Goal: Task Accomplishment & Management: Use online tool/utility

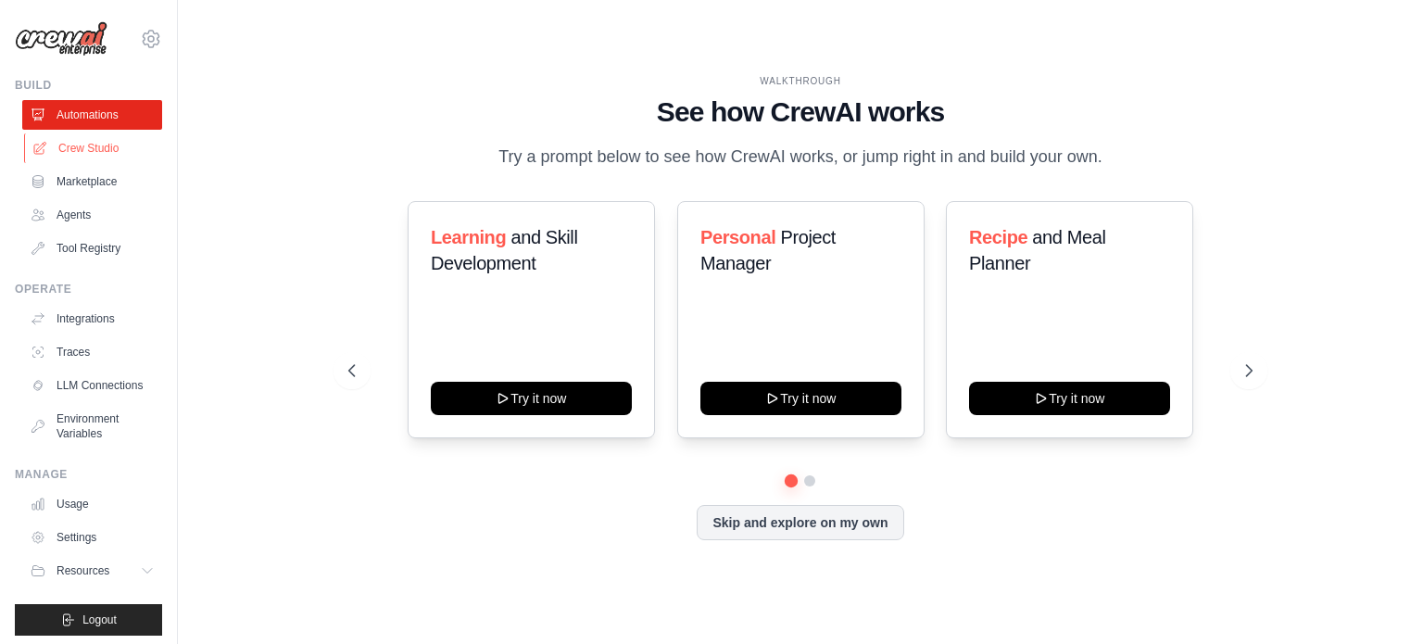
click at [84, 147] on link "Crew Studio" at bounding box center [94, 148] width 140 height 30
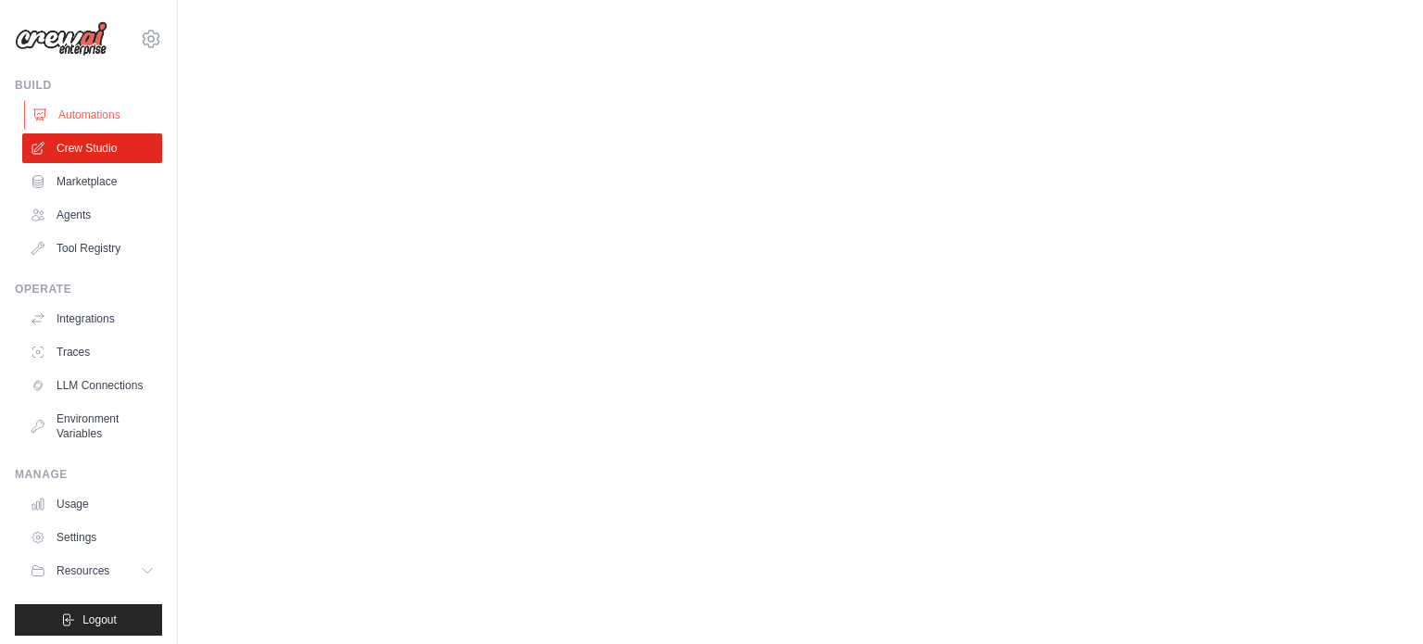
click at [89, 117] on link "Automations" at bounding box center [94, 115] width 140 height 30
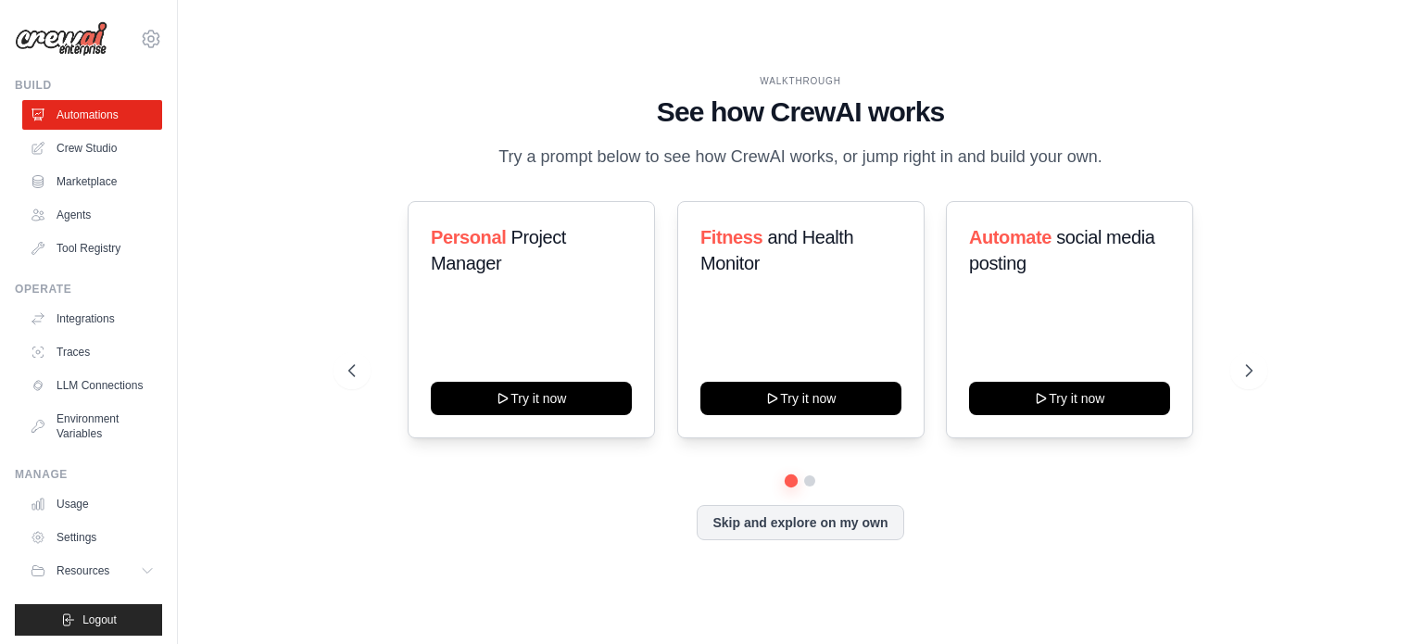
click at [108, 147] on link "Crew Studio" at bounding box center [92, 148] width 140 height 30
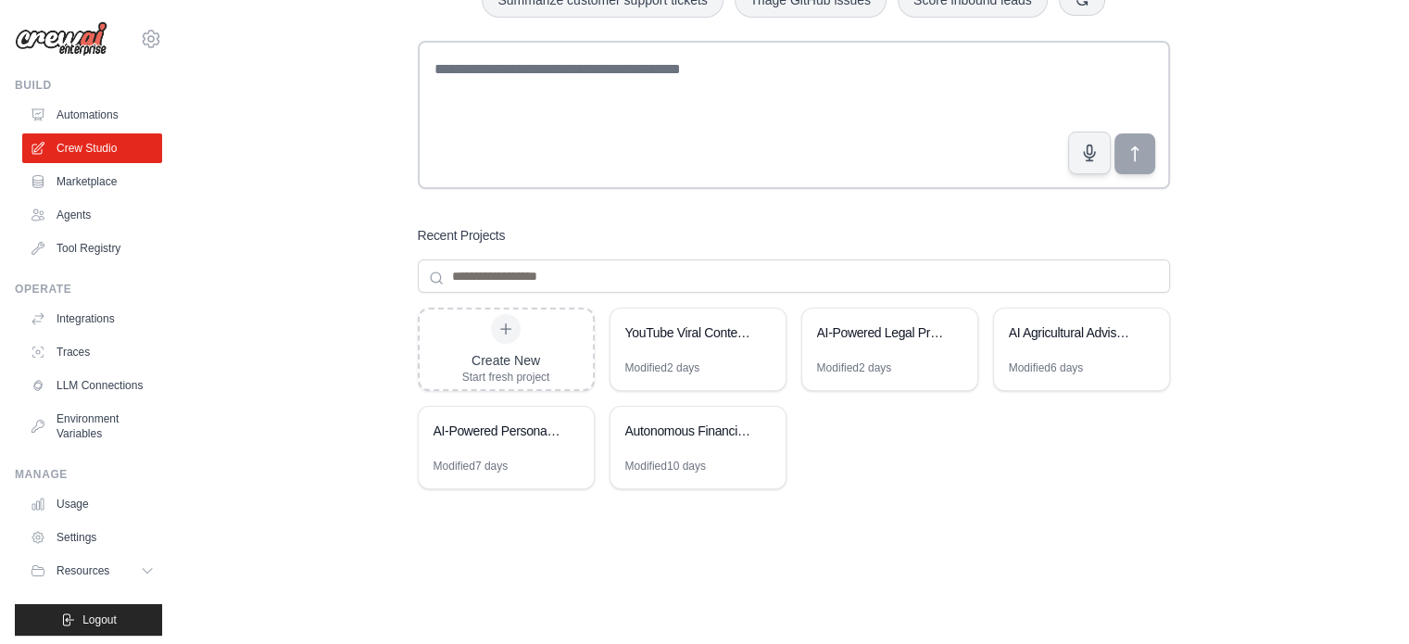
scroll to position [145, 0]
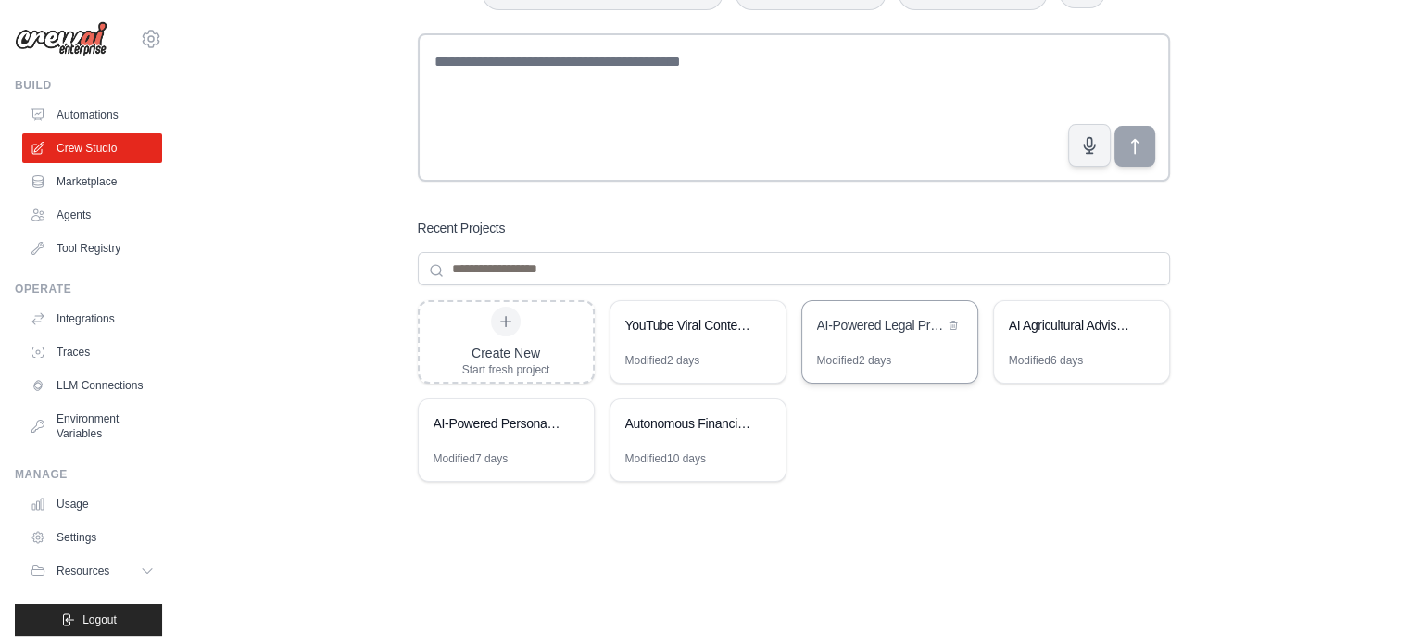
click at [905, 350] on div "AI-Powered Legal Practice Automation" at bounding box center [889, 327] width 175 height 52
click at [886, 347] on div "AI-Powered Legal Practice Automation" at bounding box center [889, 327] width 175 height 52
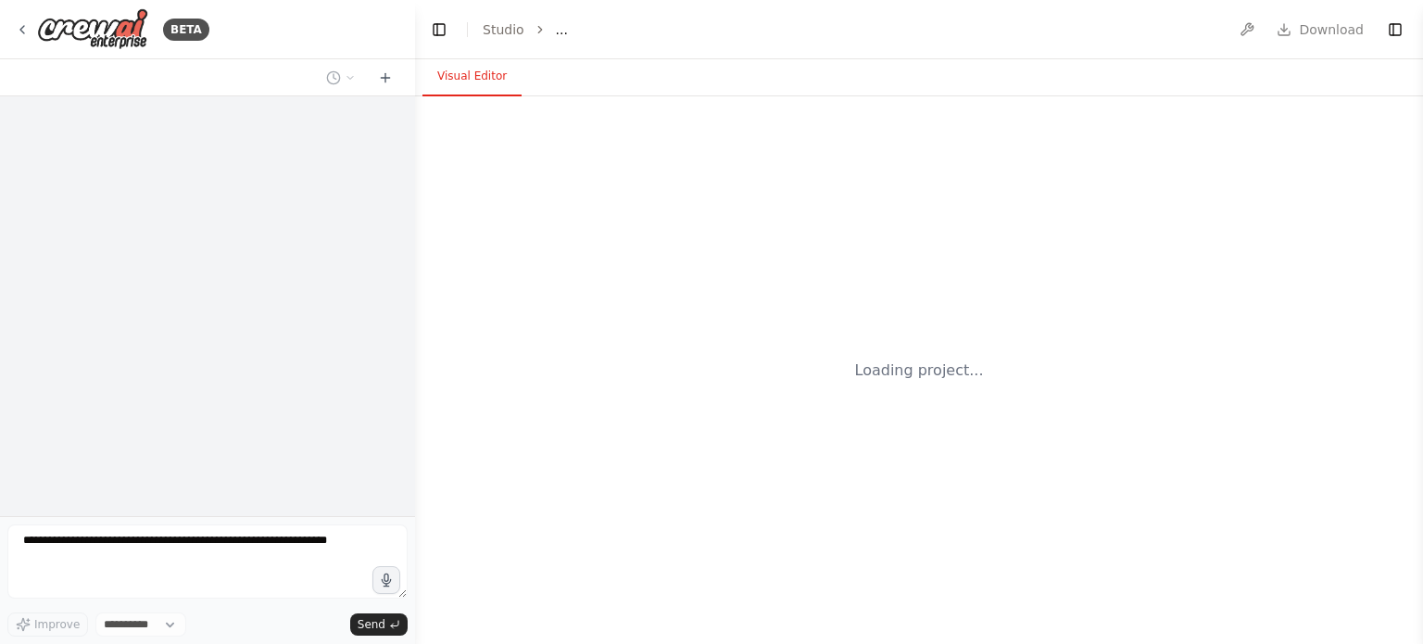
select select "****"
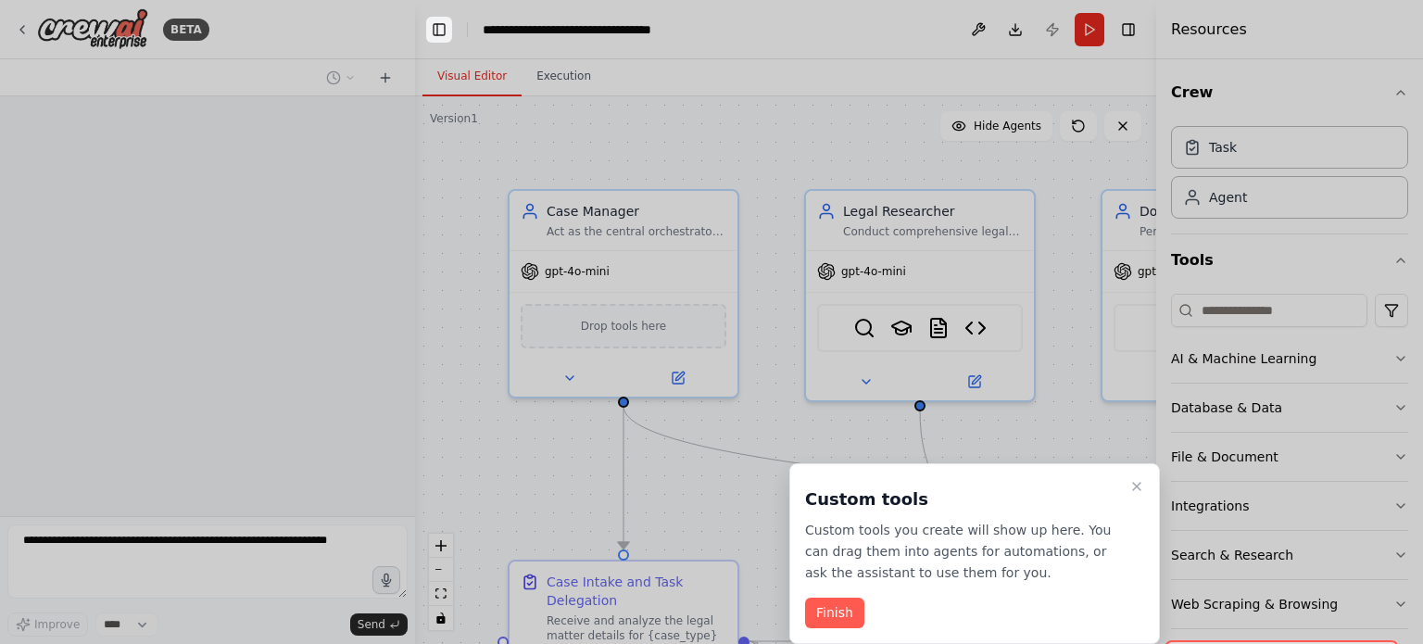
click at [447, 24] on button "Toggle Left Sidebar" at bounding box center [439, 30] width 26 height 26
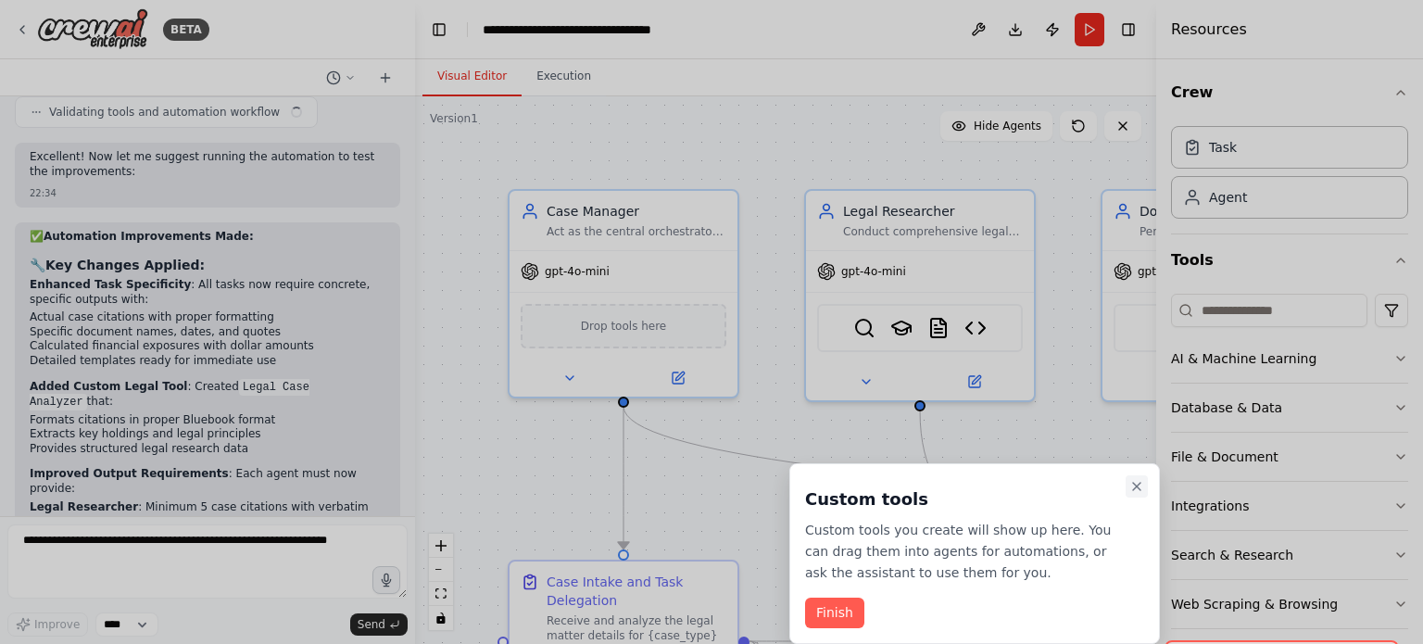
click at [1139, 482] on icon "Close walkthrough" at bounding box center [1136, 486] width 15 height 15
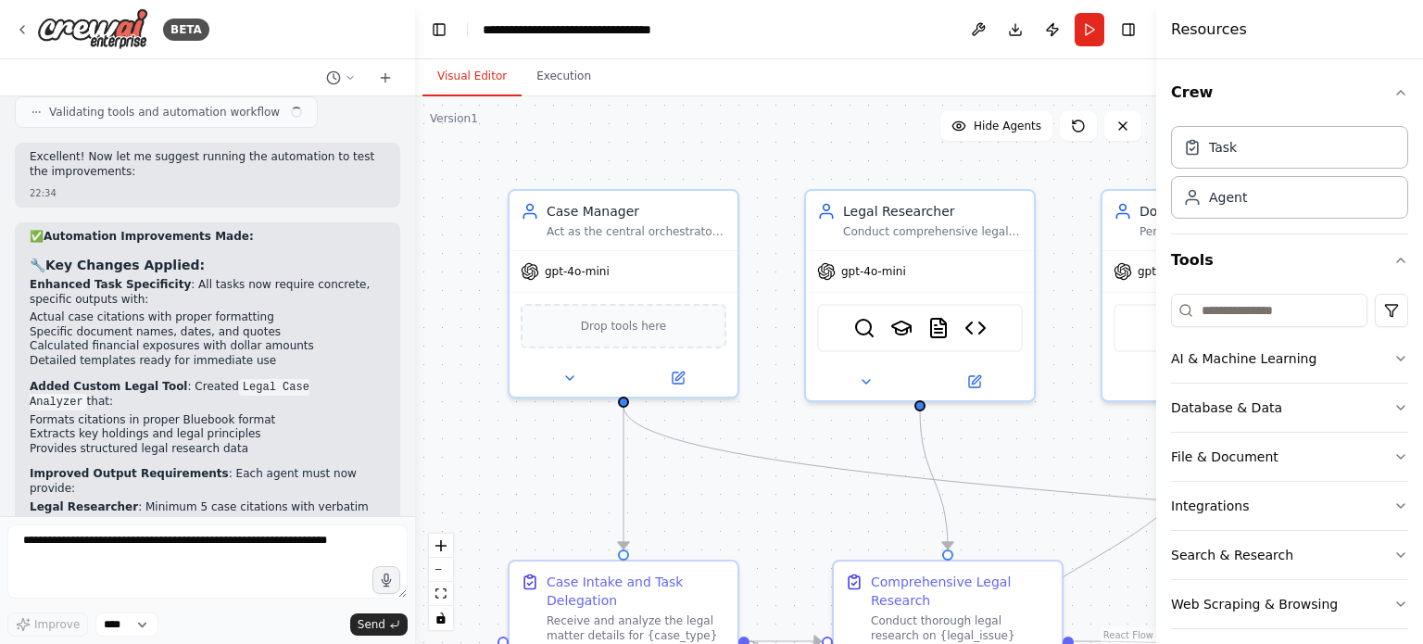
scroll to position [6875, 0]
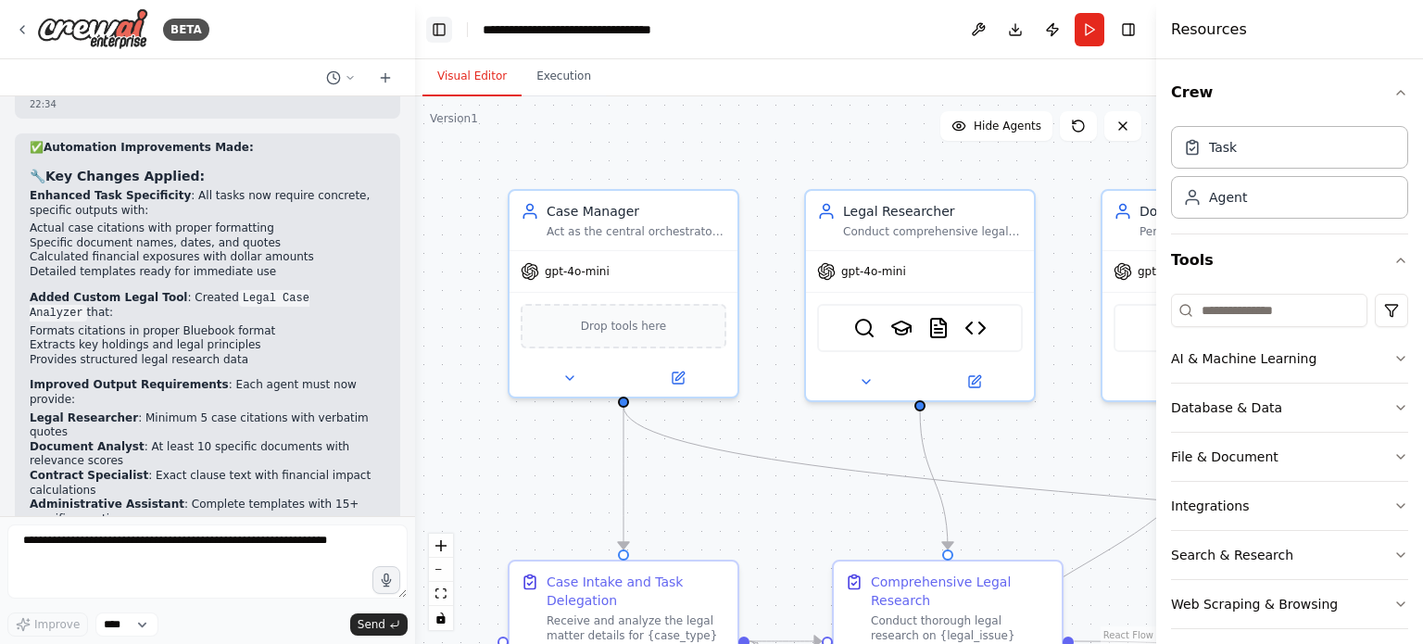
click at [435, 32] on button "Toggle Left Sidebar" at bounding box center [439, 30] width 26 height 26
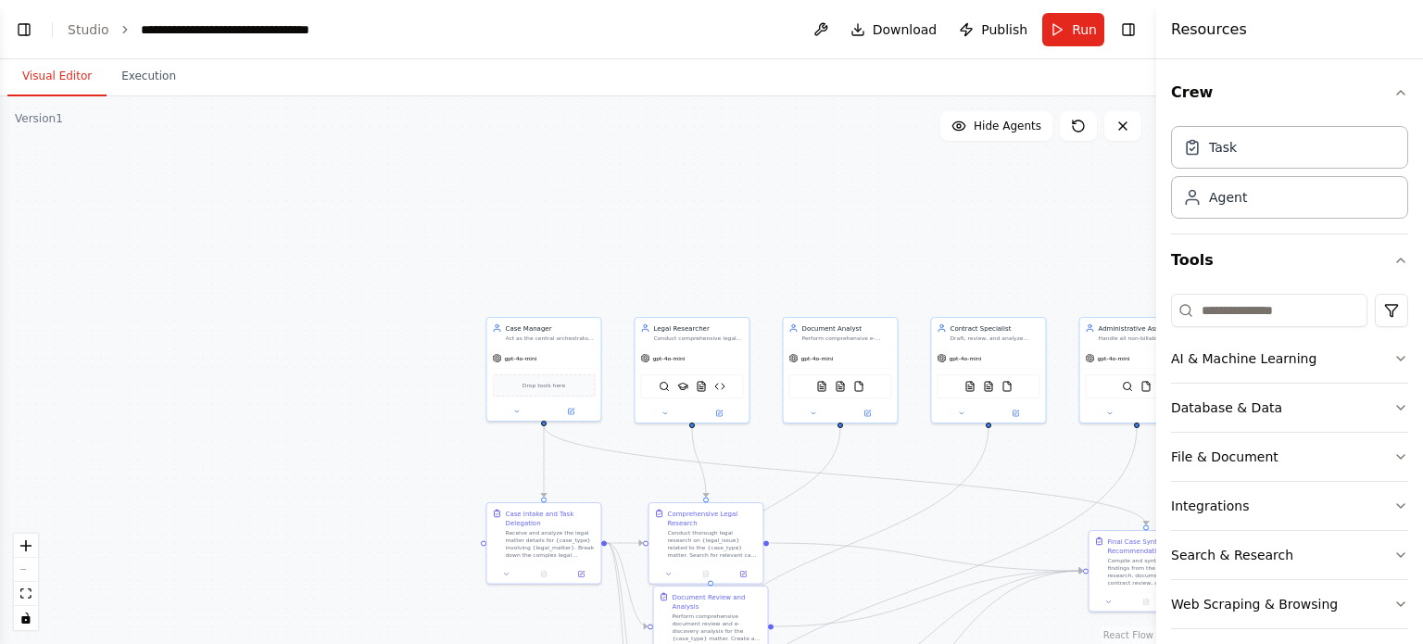
drag, startPoint x: 859, startPoint y: 289, endPoint x: 723, endPoint y: 211, distance: 156.9
click at [723, 211] on div ".deletable-edge-delete-btn { width: 20px; height: 20px; border: 0px solid #ffff…" at bounding box center [578, 370] width 1156 height 548
drag, startPoint x: 832, startPoint y: 254, endPoint x: 678, endPoint y: 206, distance: 161.2
click at [678, 206] on div ".deletable-edge-delete-btn { width: 20px; height: 20px; border: 0px solid #ffff…" at bounding box center [578, 370] width 1156 height 548
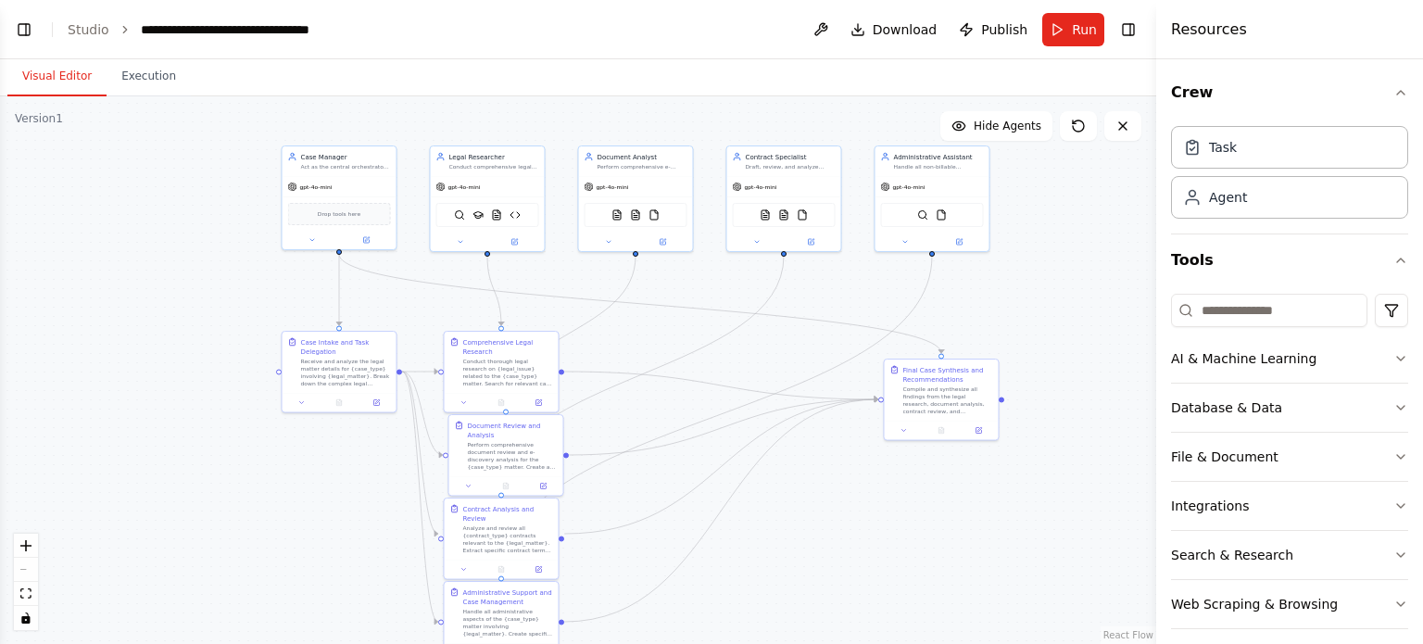
drag, startPoint x: 852, startPoint y: 268, endPoint x: 648, endPoint y: 96, distance: 267.0
click at [648, 96] on div ".deletable-edge-delete-btn { width: 20px; height: 20px; border: 0px solid #ffff…" at bounding box center [578, 370] width 1156 height 548
click at [1130, 29] on button "Toggle Right Sidebar" at bounding box center [1129, 30] width 26 height 26
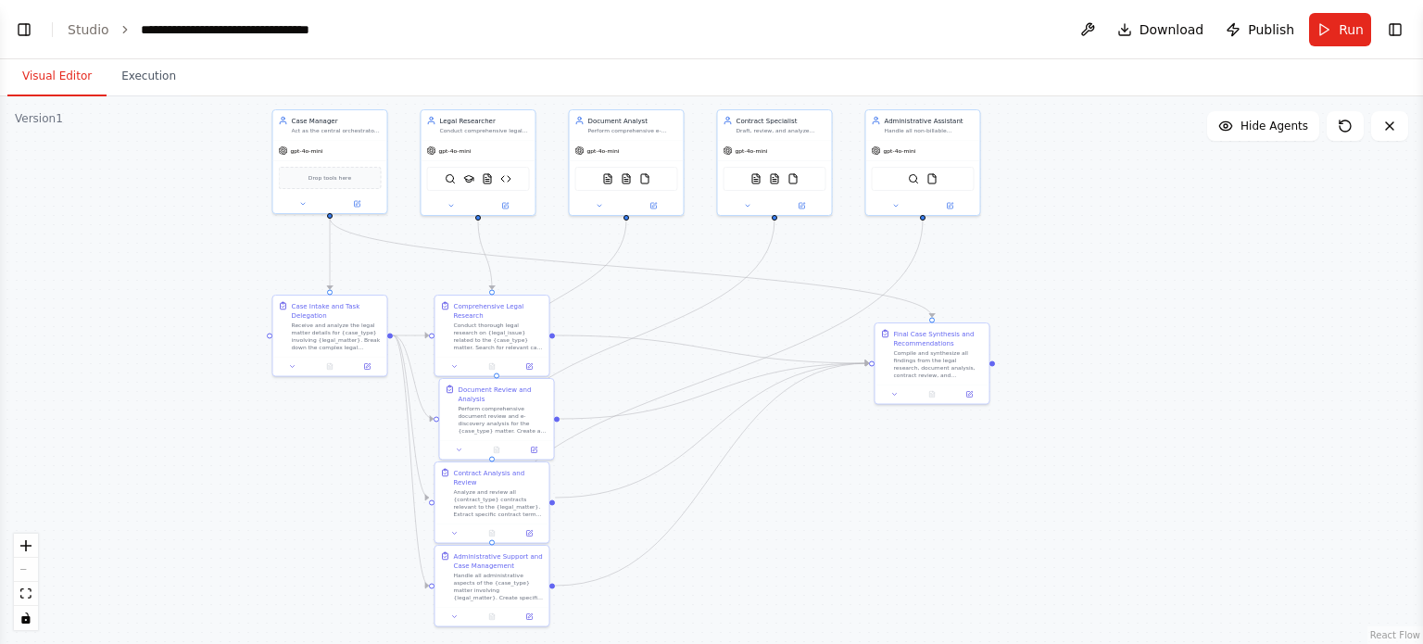
drag, startPoint x: 1071, startPoint y: 464, endPoint x: 1062, endPoint y: 428, distance: 37.3
click at [1062, 428] on div ".deletable-edge-delete-btn { width: 20px; height: 20px; border: 0px solid #ffff…" at bounding box center [711, 370] width 1423 height 548
click at [1327, 29] on button "Run" at bounding box center [1340, 29] width 62 height 33
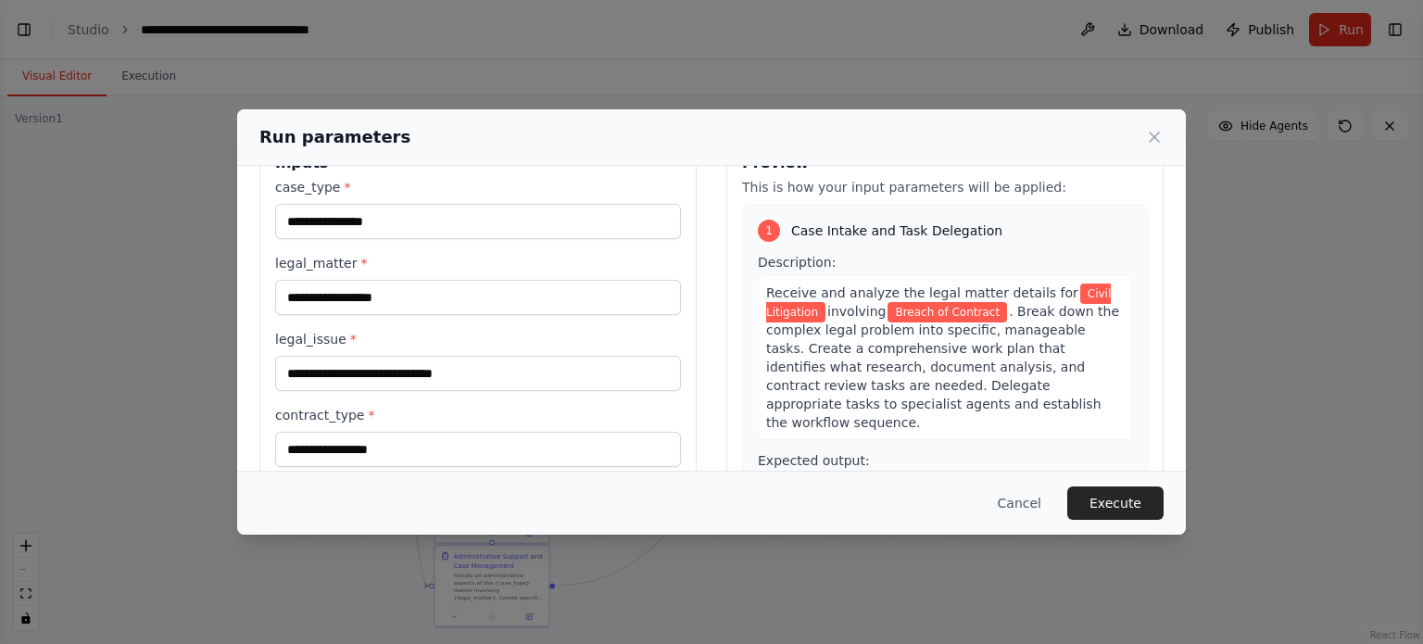
scroll to position [53, 0]
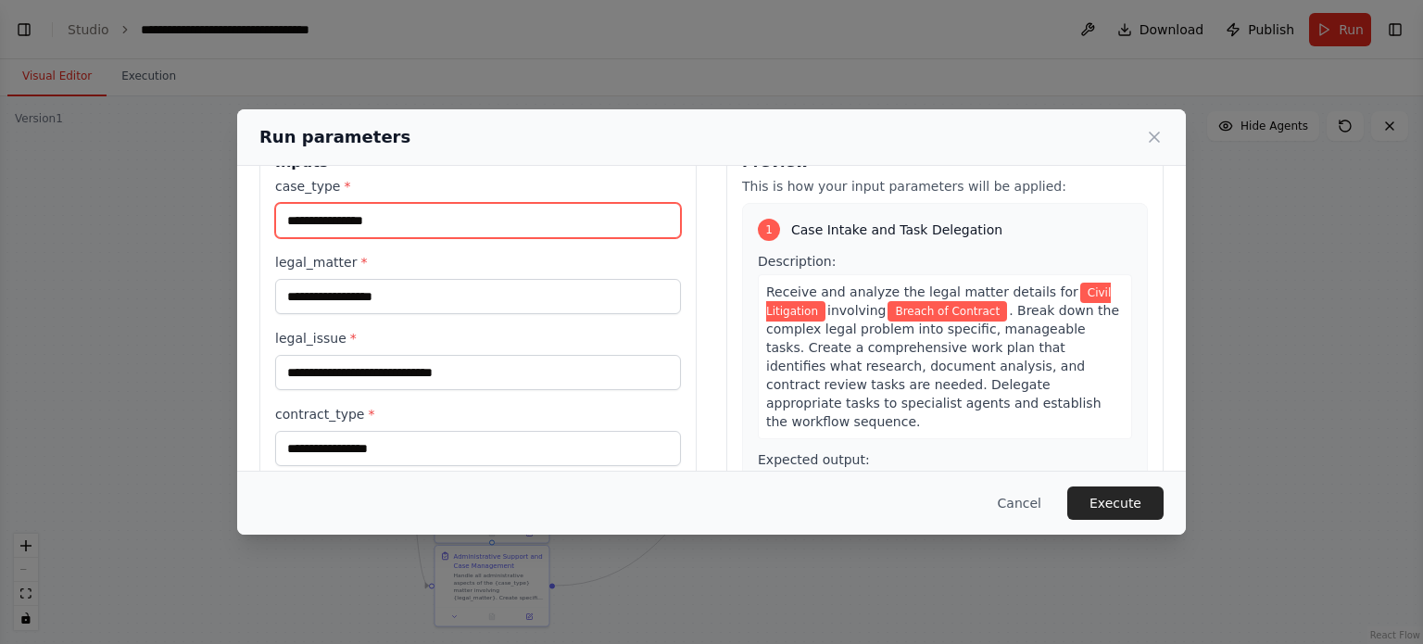
drag, startPoint x: 456, startPoint y: 219, endPoint x: 182, endPoint y: 229, distance: 274.5
click at [182, 229] on div "**********" at bounding box center [711, 322] width 1423 height 644
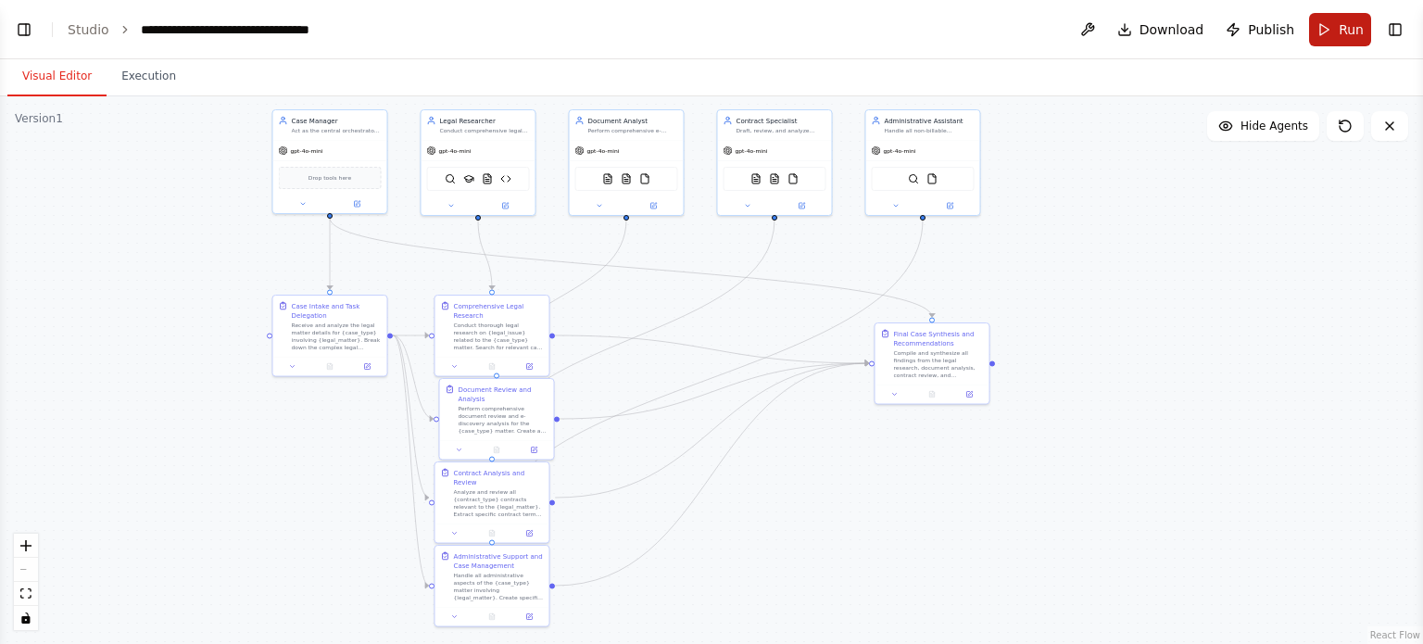
click at [1345, 18] on button "Run" at bounding box center [1340, 29] width 62 height 33
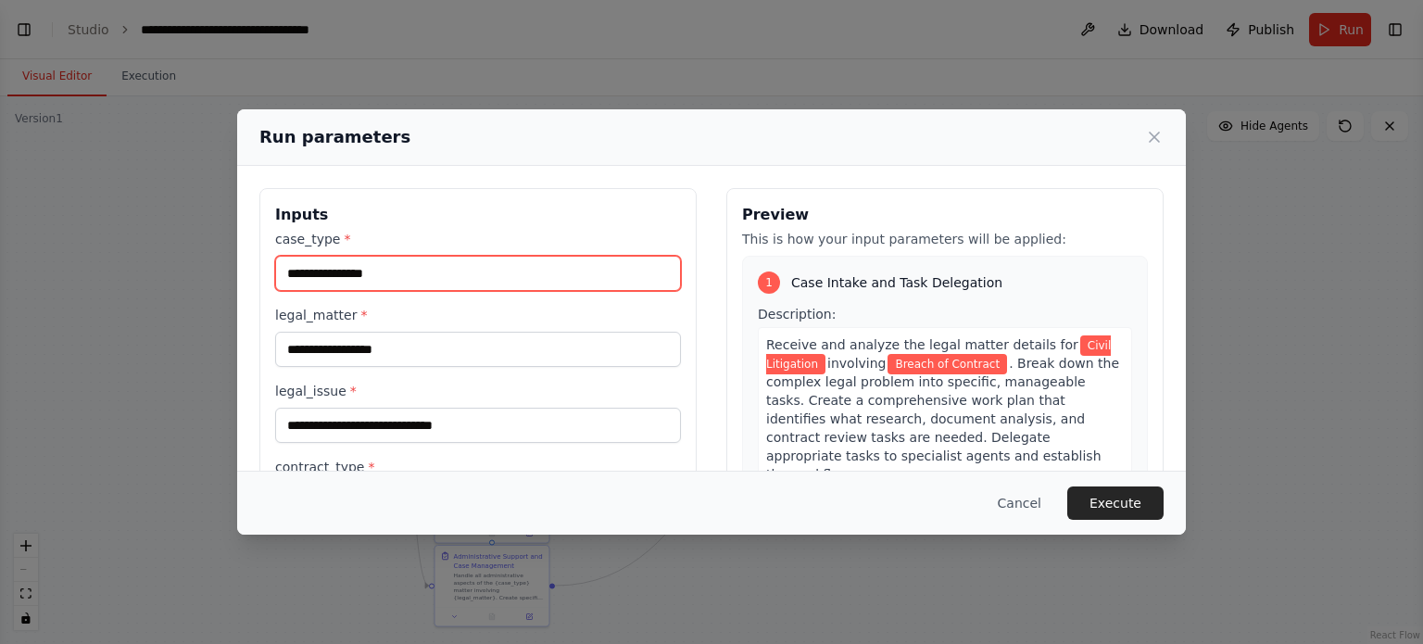
drag, startPoint x: 410, startPoint y: 277, endPoint x: 252, endPoint y: 281, distance: 157.6
click at [252, 281] on div "**********" at bounding box center [711, 408] width 949 height 484
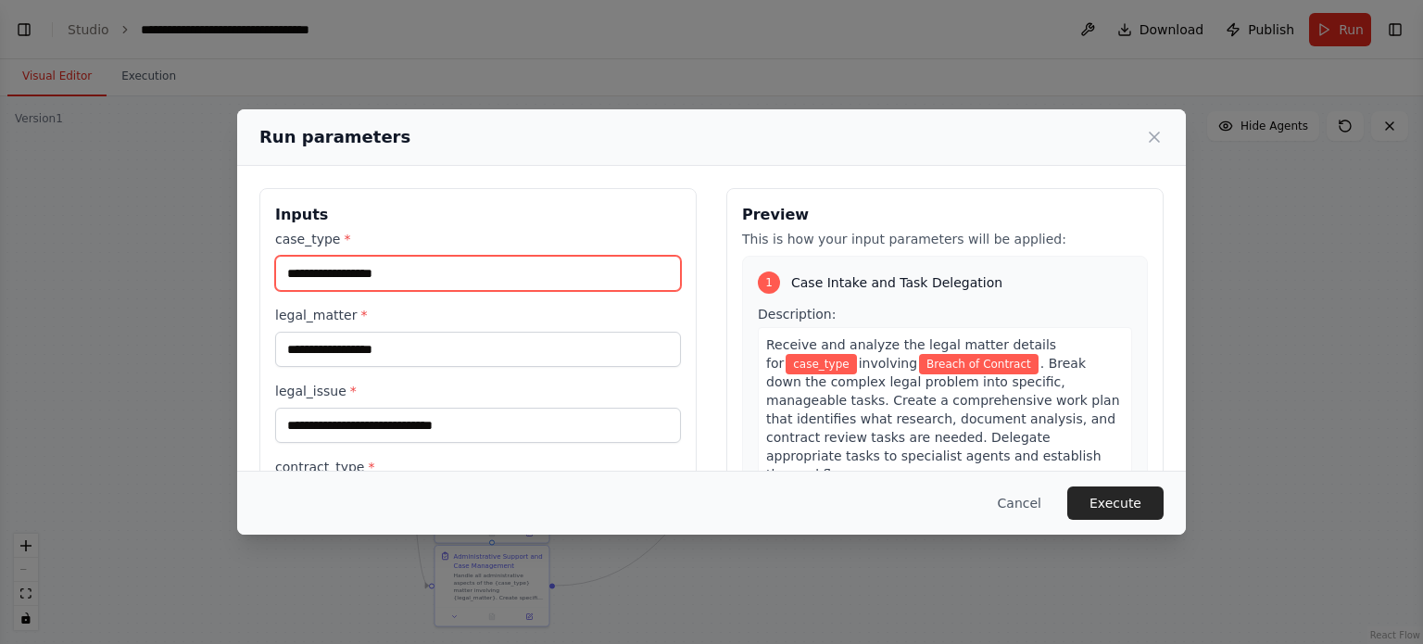
paste input "**********"
type input "**********"
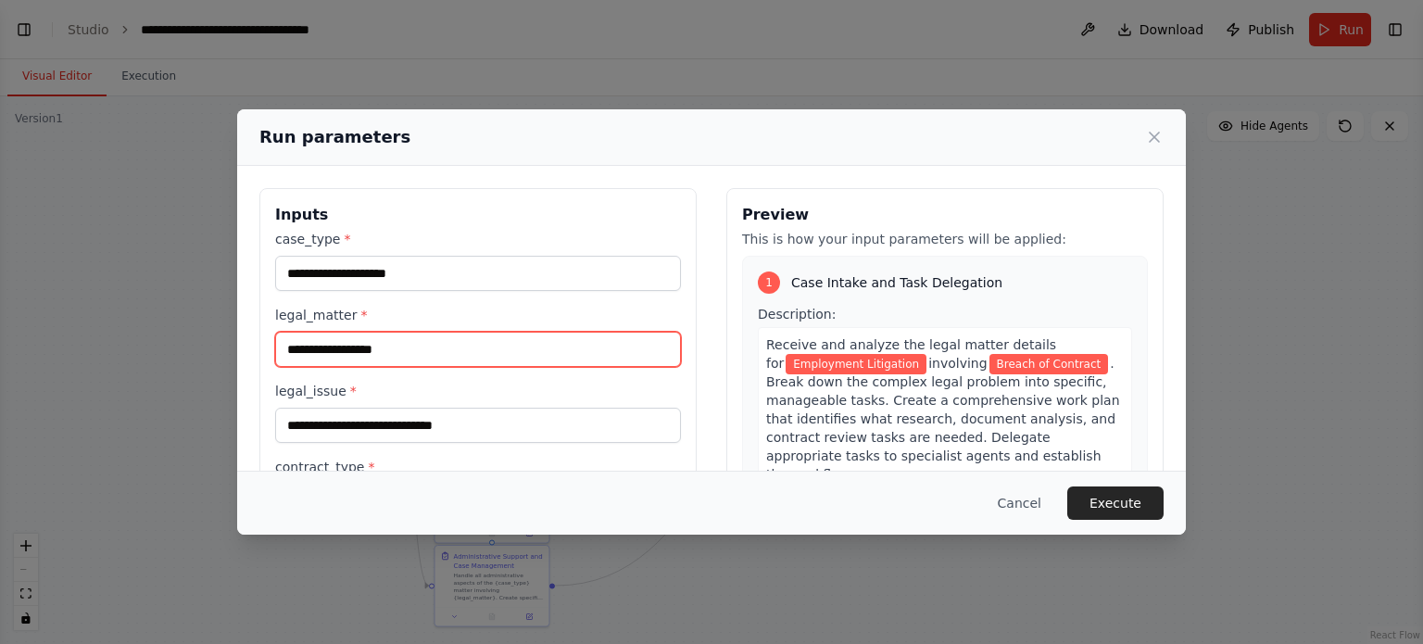
drag, startPoint x: 413, startPoint y: 345, endPoint x: 264, endPoint y: 363, distance: 150.3
click at [264, 363] on div "**********" at bounding box center [477, 407] width 437 height 439
click at [466, 337] on input "legal_matter *" at bounding box center [478, 349] width 406 height 35
click at [452, 347] on input "legal_matter *" at bounding box center [478, 349] width 406 height 35
paste input "**********"
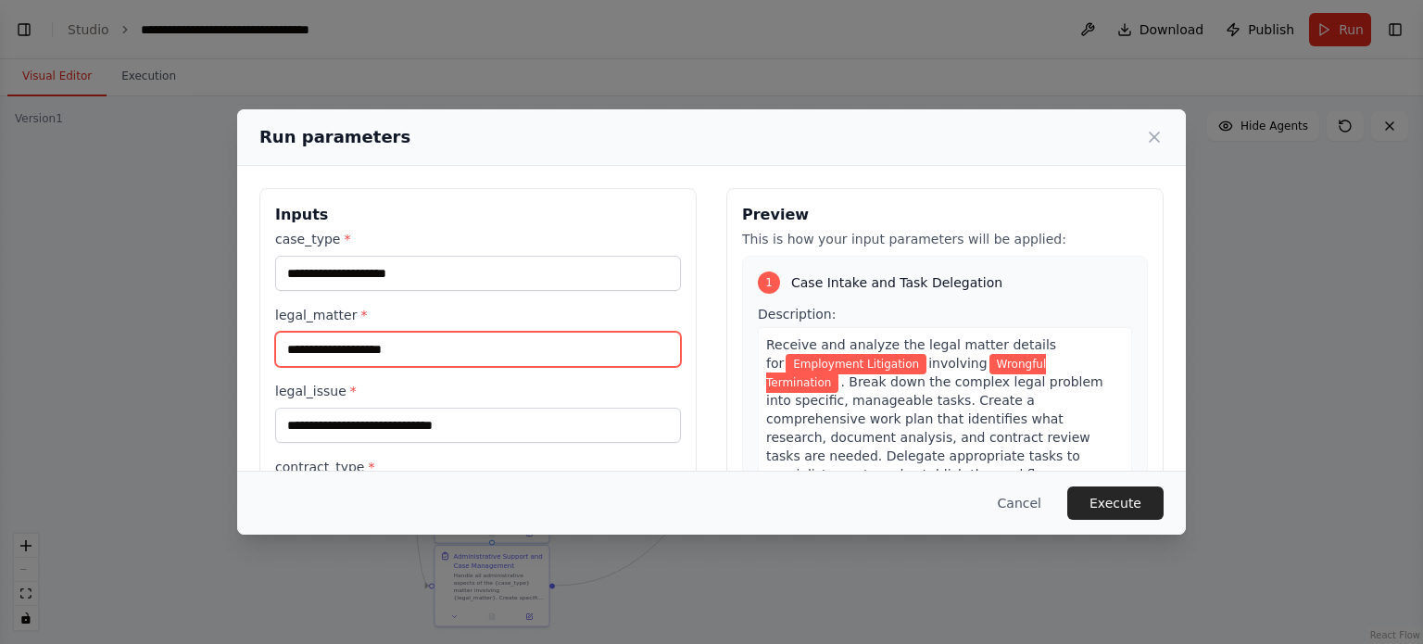
type input "**********"
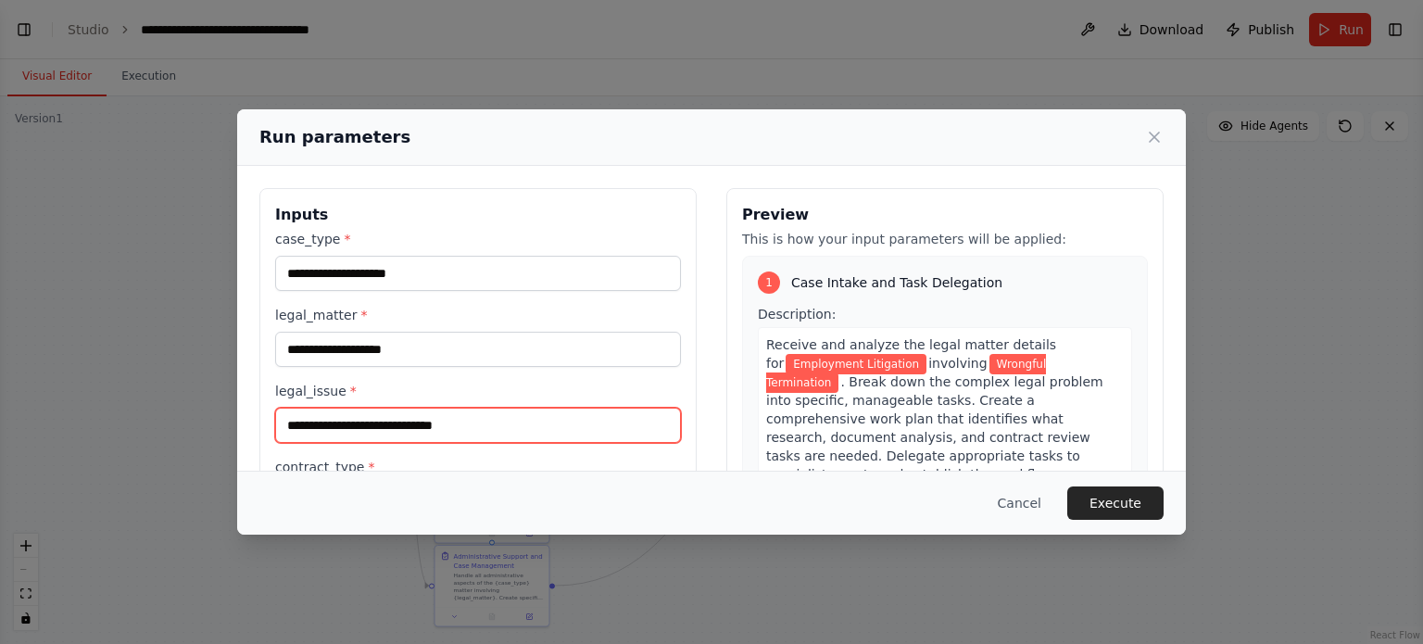
drag, startPoint x: 511, startPoint y: 429, endPoint x: 280, endPoint y: 444, distance: 232.1
click at [280, 444] on div "**********" at bounding box center [478, 374] width 406 height 289
click at [497, 418] on input "legal_issue *" at bounding box center [478, 425] width 406 height 35
paste input "**********"
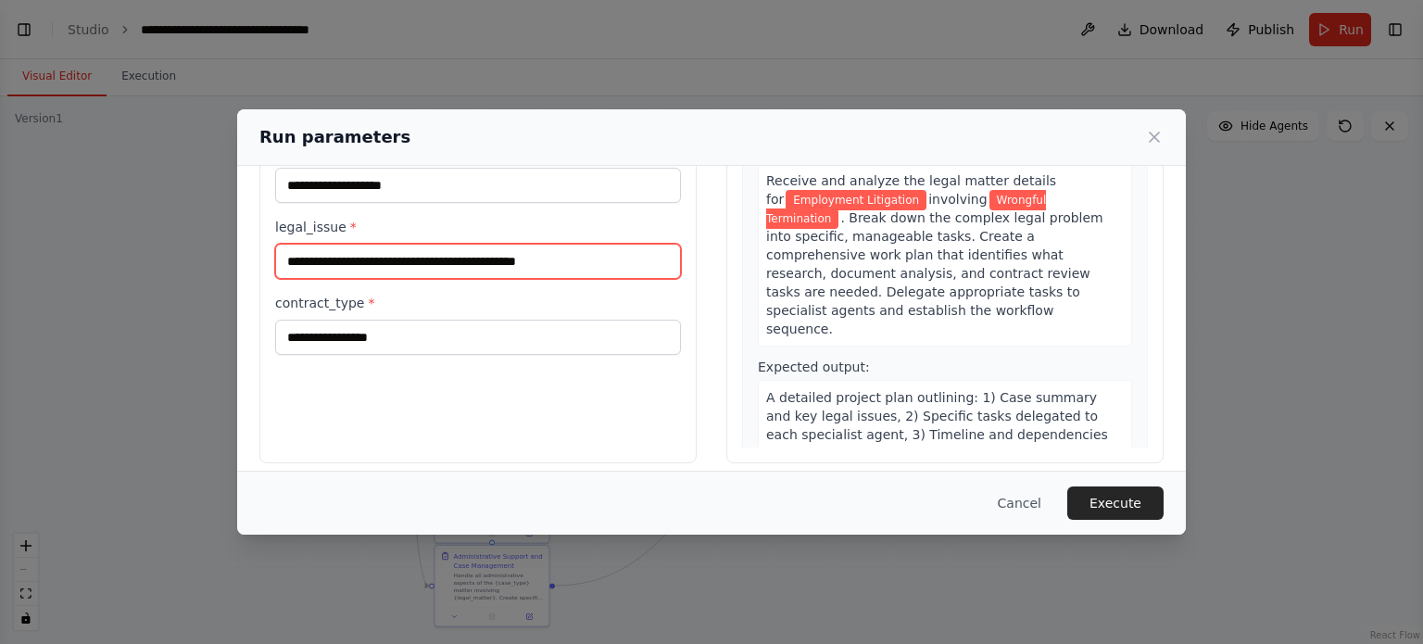
scroll to position [178, 0]
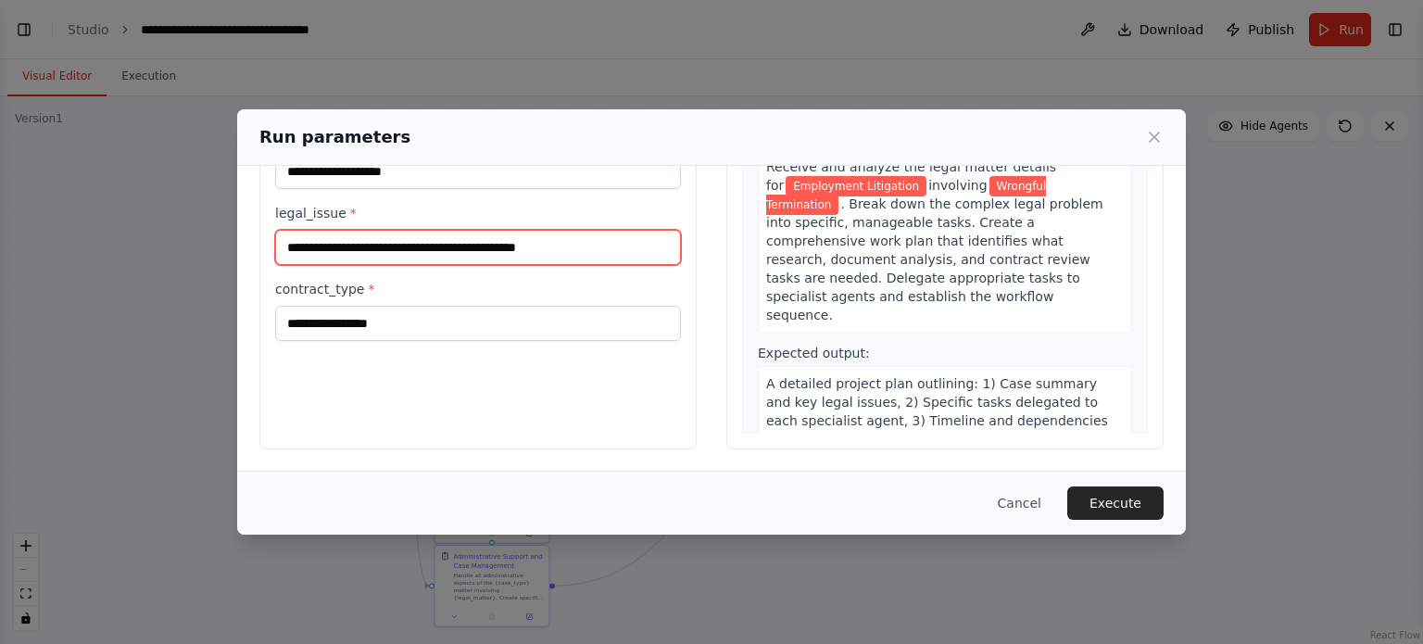
type input "**********"
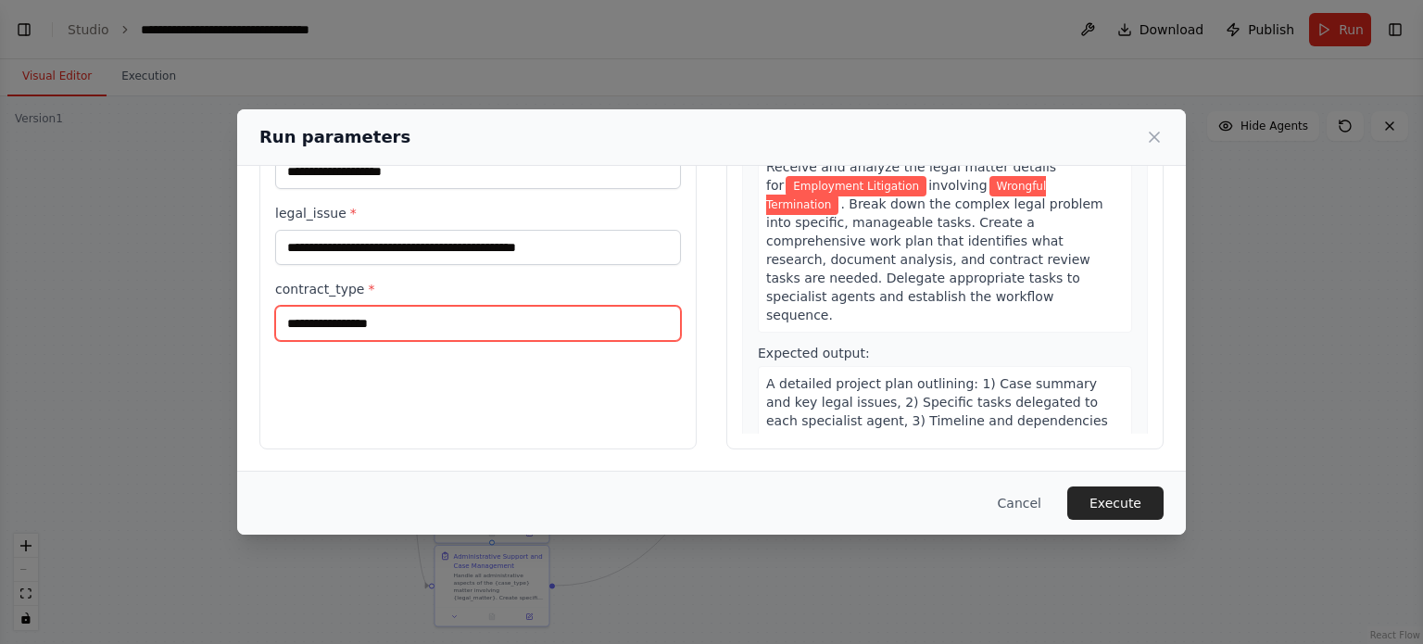
drag, startPoint x: 434, startPoint y: 317, endPoint x: 274, endPoint y: 320, distance: 159.4
click at [275, 320] on input "**********" at bounding box center [478, 323] width 406 height 35
click at [517, 307] on input "contract_type *" at bounding box center [478, 323] width 406 height 35
paste input "**********"
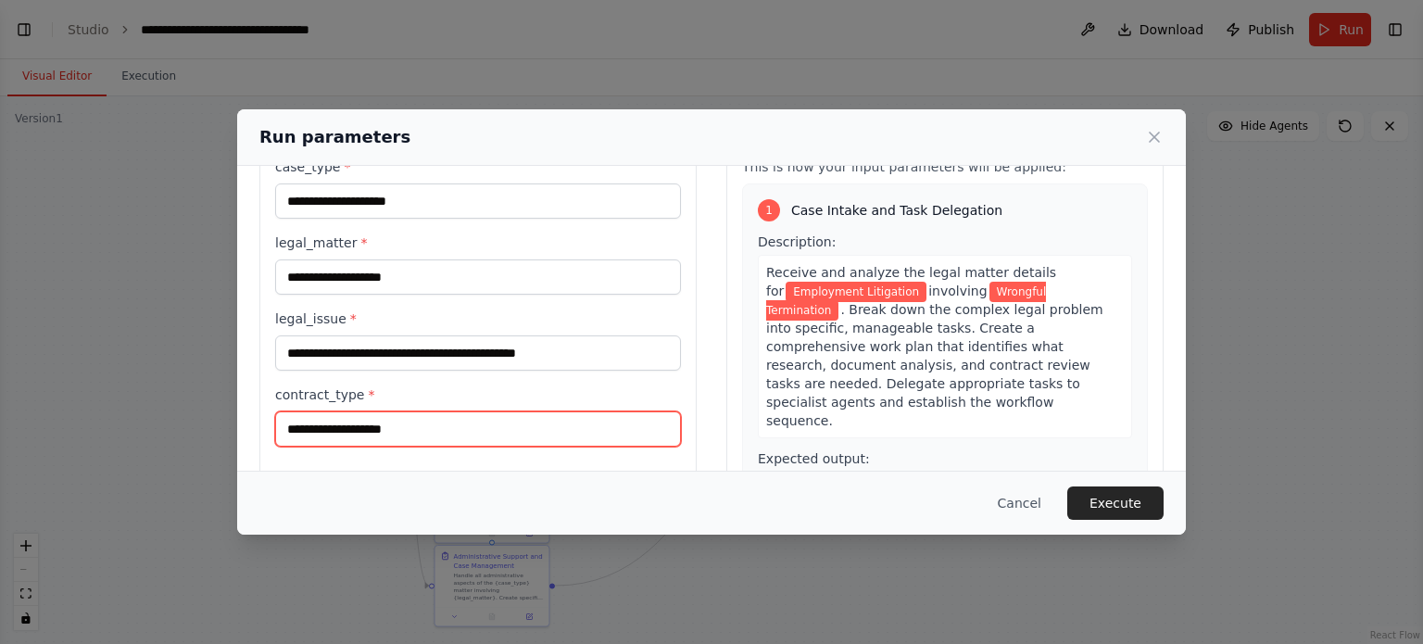
scroll to position [67, 0]
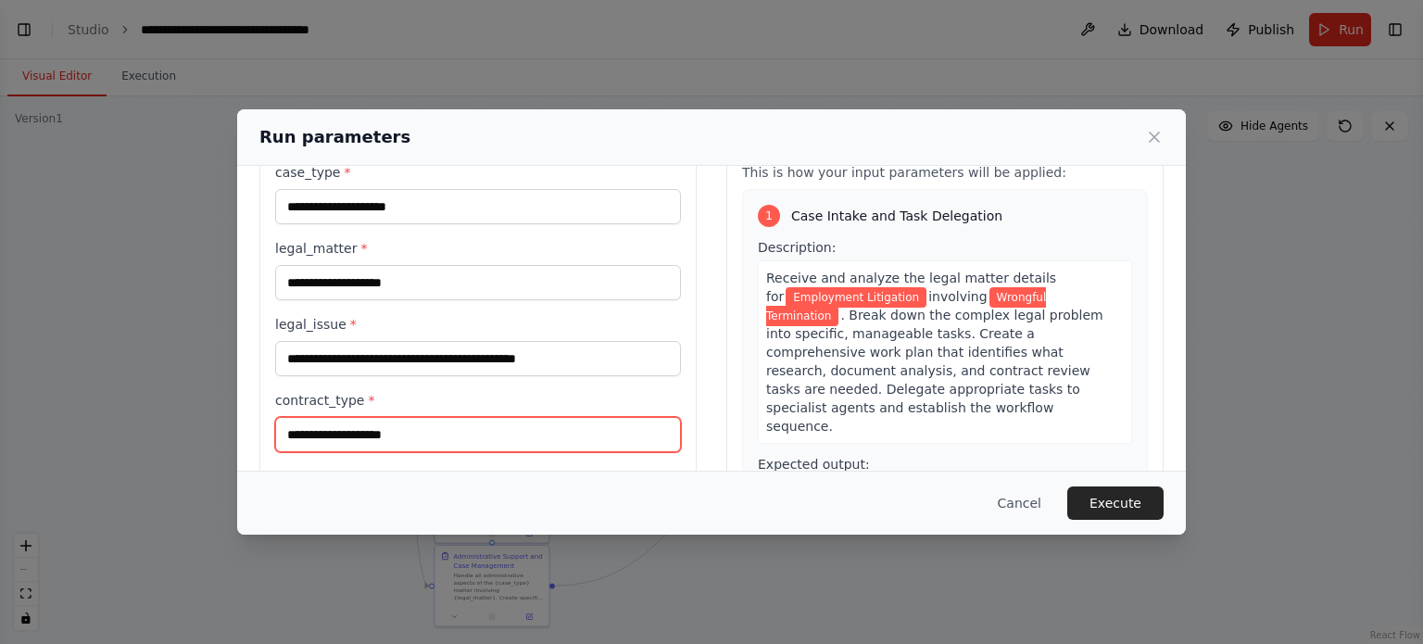
type input "**********"
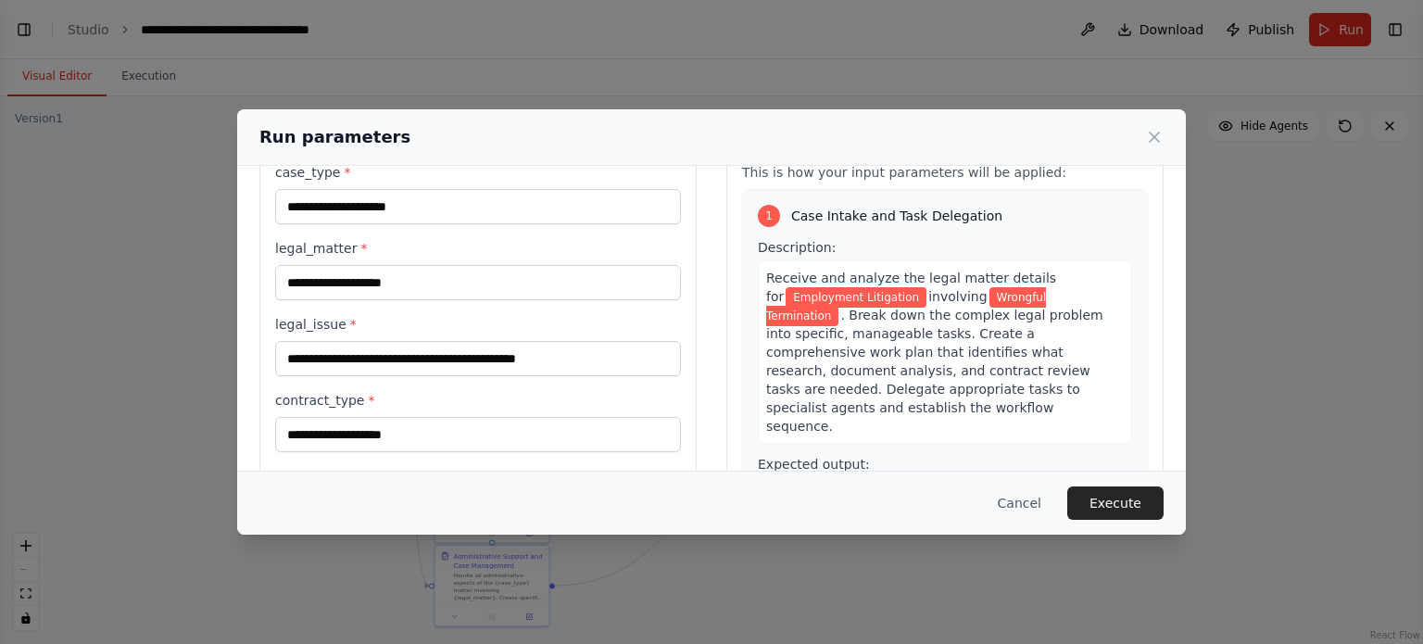
click at [695, 510] on div "Cancel Execute" at bounding box center [711, 502] width 904 height 33
click at [1119, 500] on button "Execute" at bounding box center [1115, 502] width 96 height 33
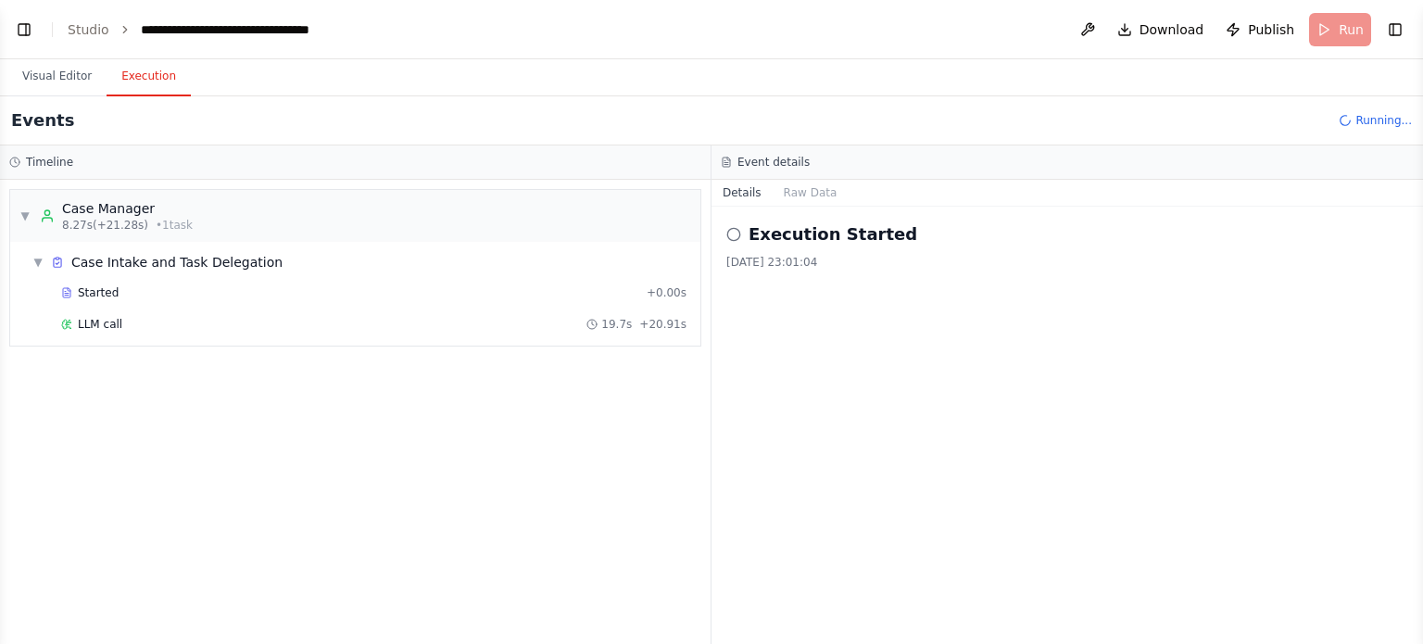
click at [139, 81] on button "Execution" at bounding box center [149, 76] width 84 height 39
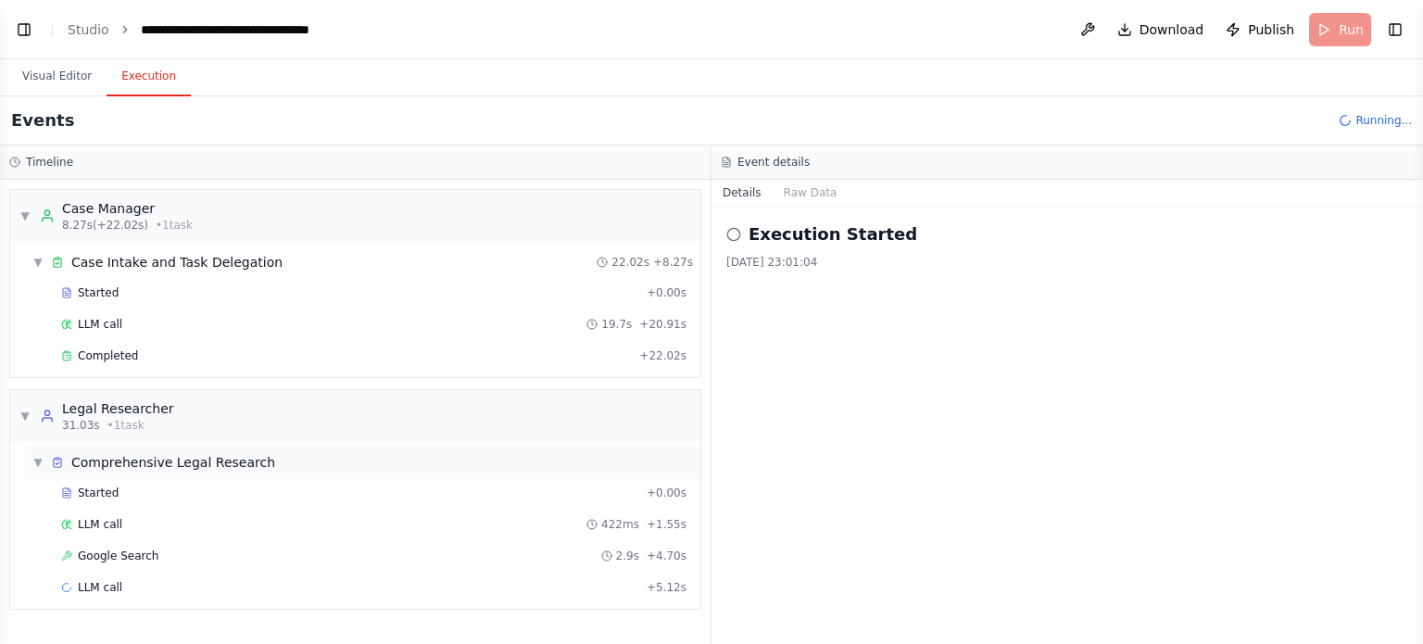
scroll to position [13, 0]
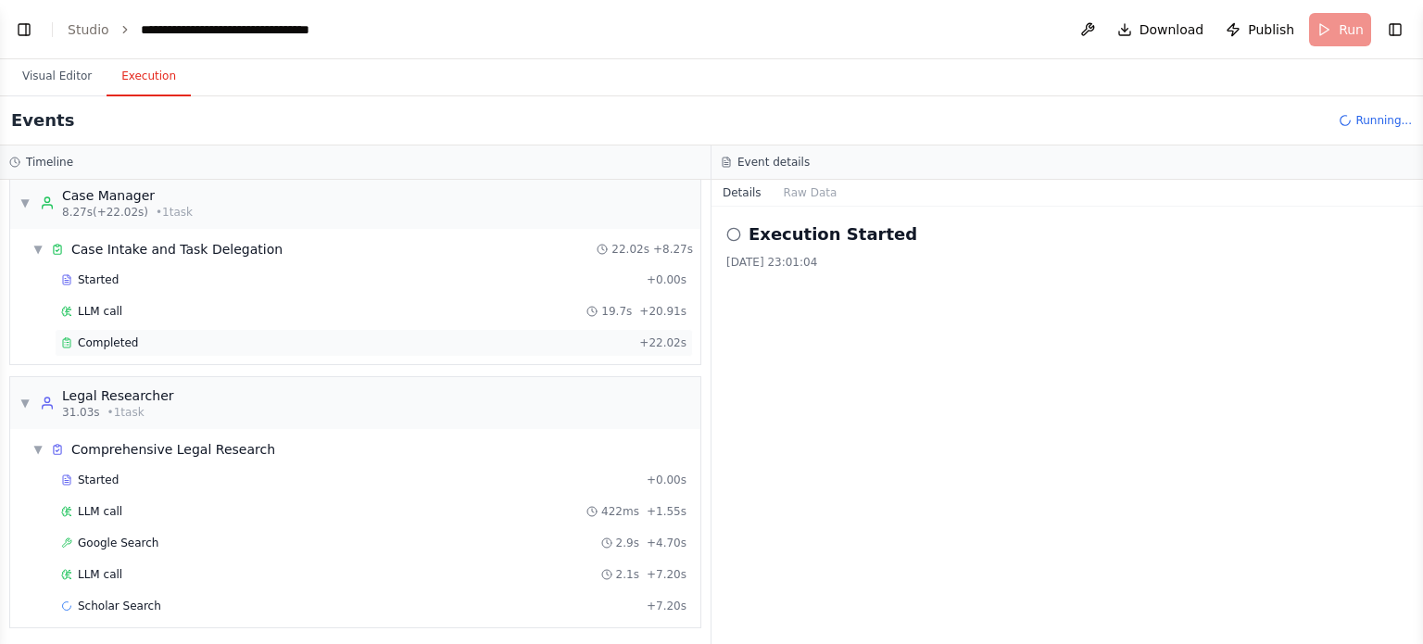
click at [196, 344] on div "Completed" at bounding box center [346, 342] width 571 height 15
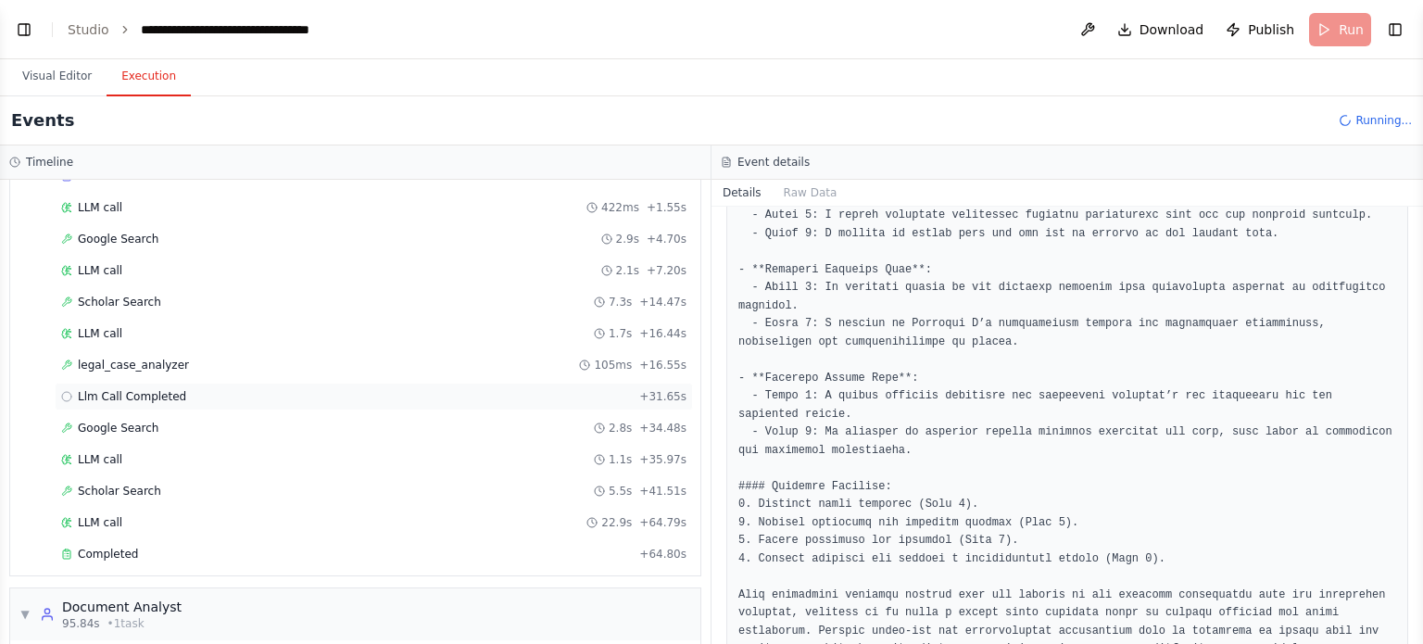
scroll to position [323, 0]
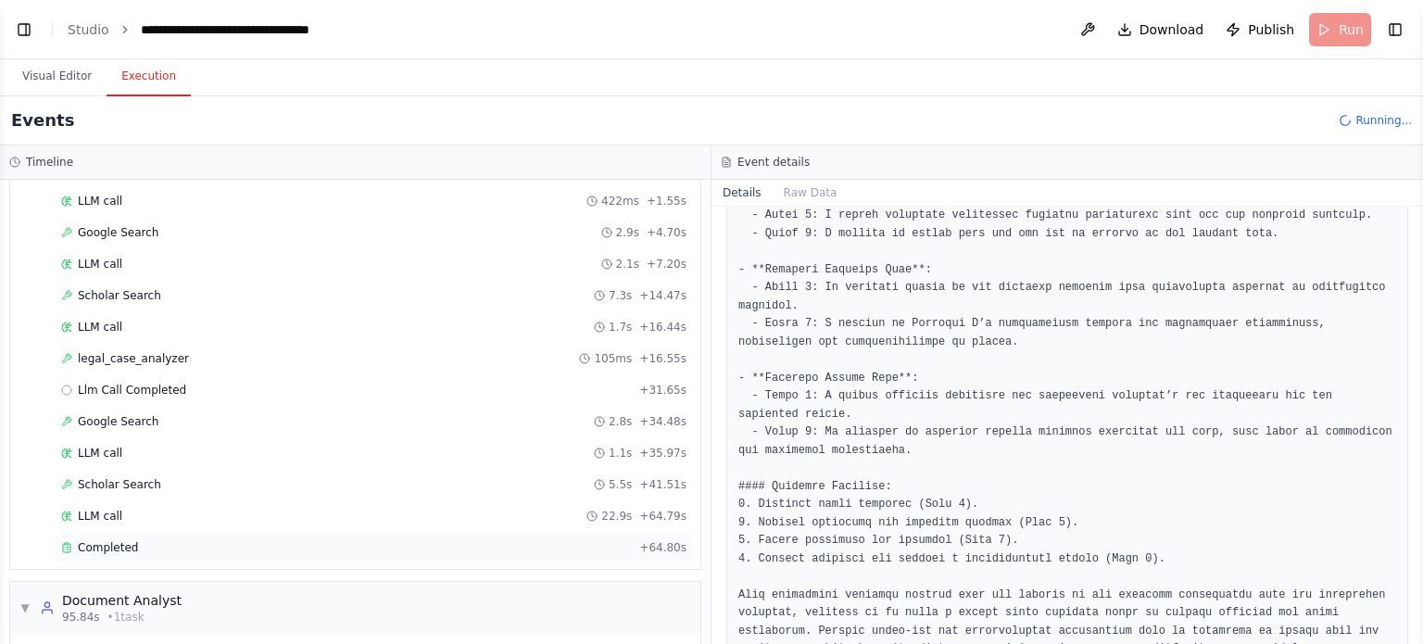
click at [119, 545] on span "Completed" at bounding box center [108, 547] width 60 height 15
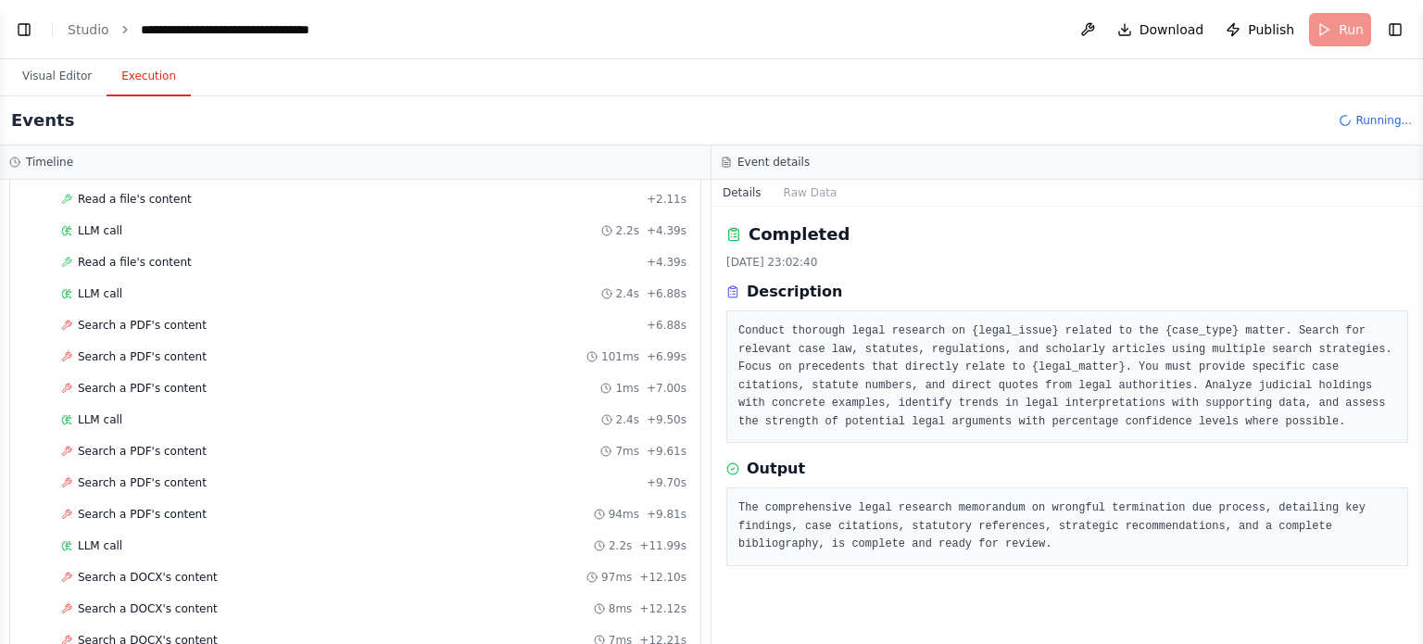
scroll to position [879, 0]
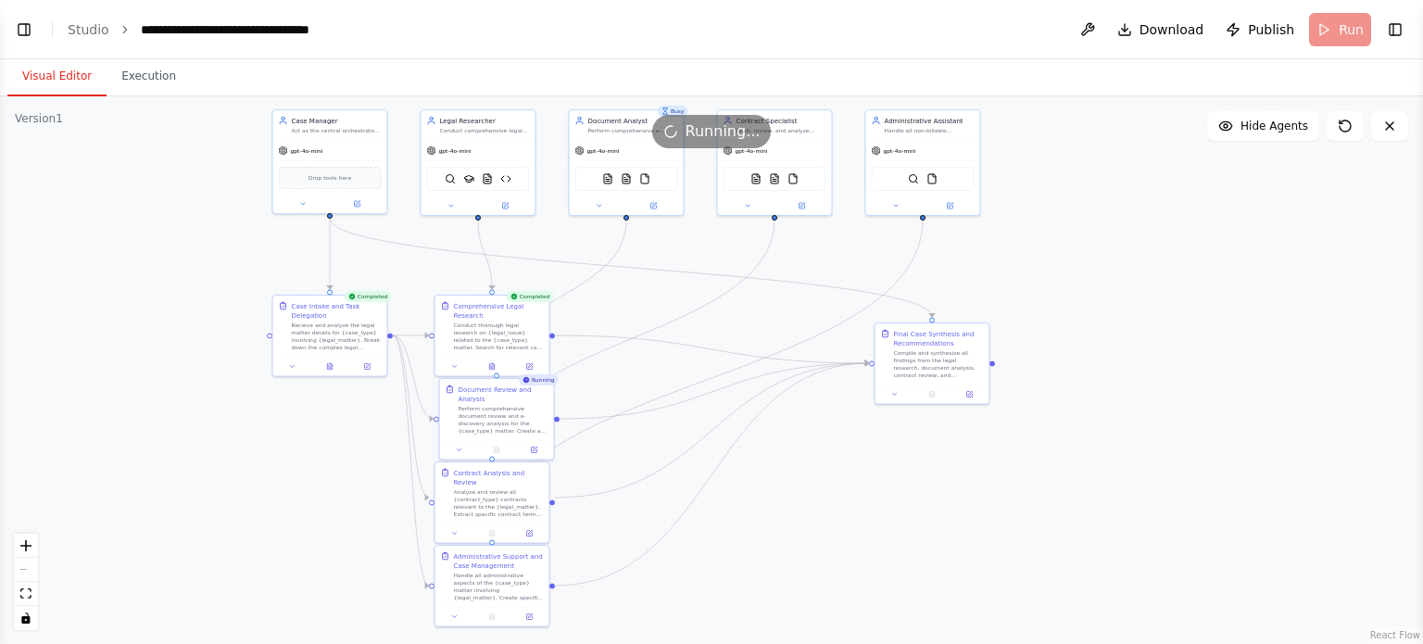
click at [28, 79] on button "Visual Editor" at bounding box center [56, 76] width 99 height 39
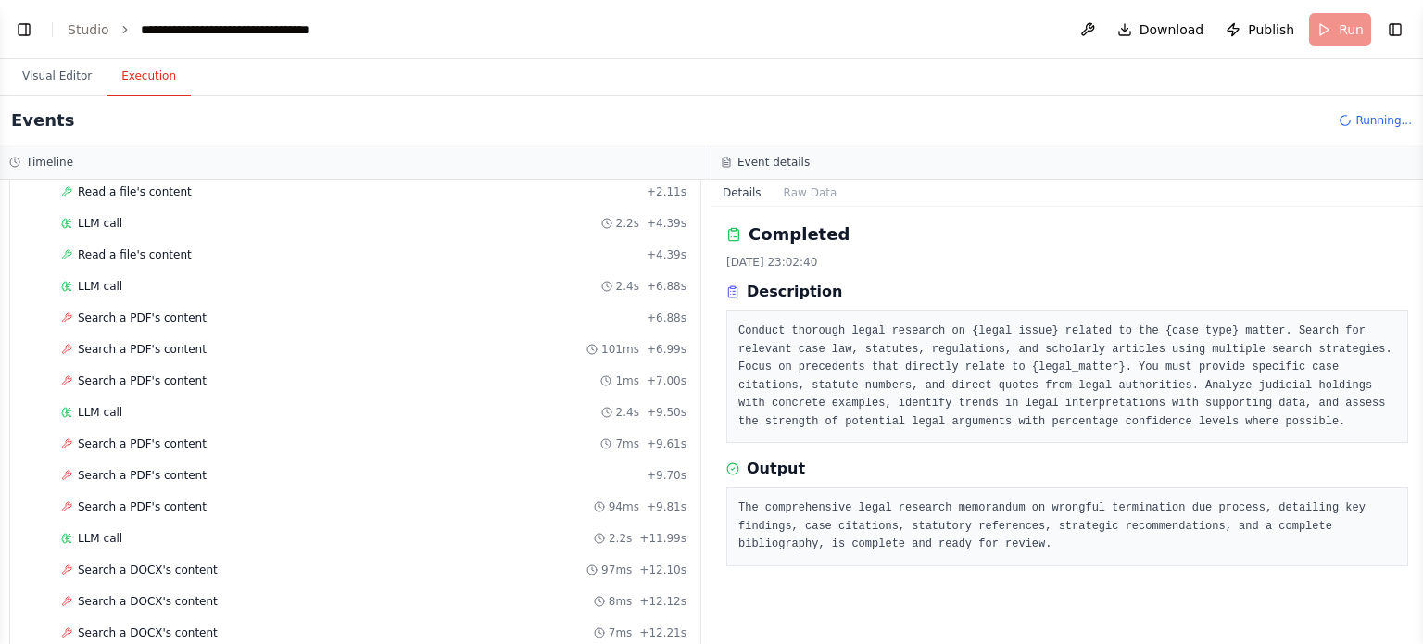
click at [140, 78] on button "Execution" at bounding box center [149, 76] width 84 height 39
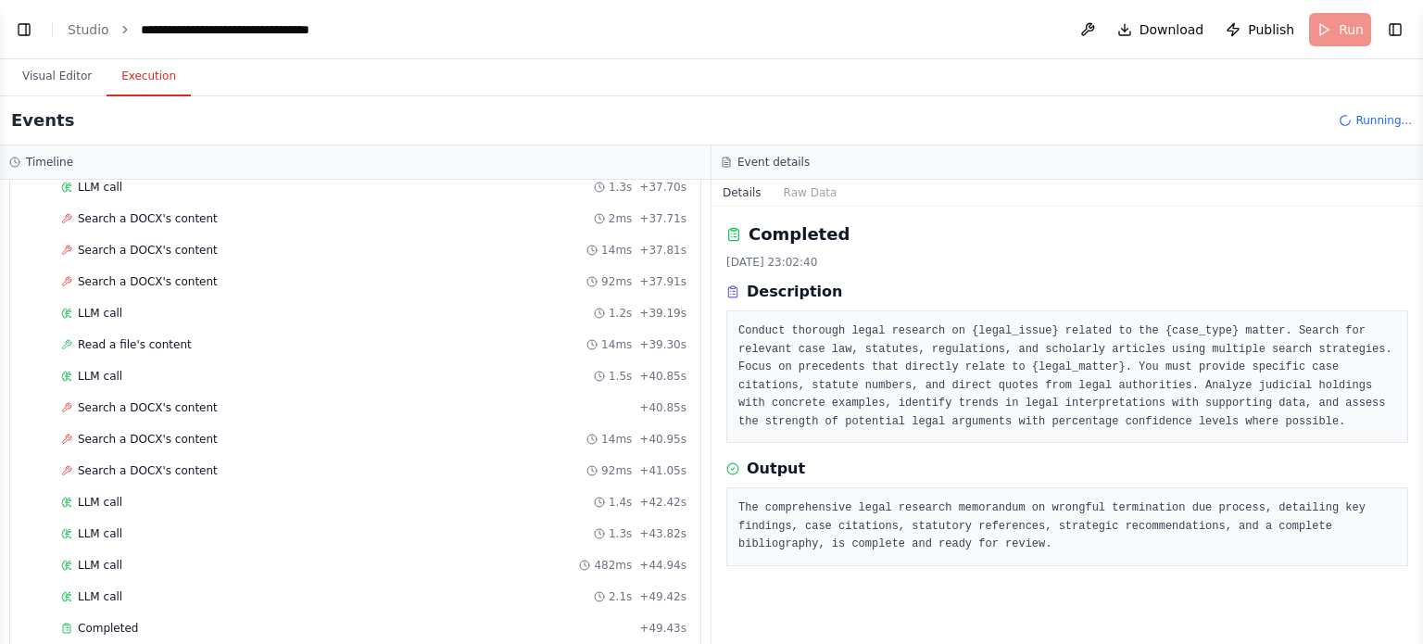
scroll to position [2732, 0]
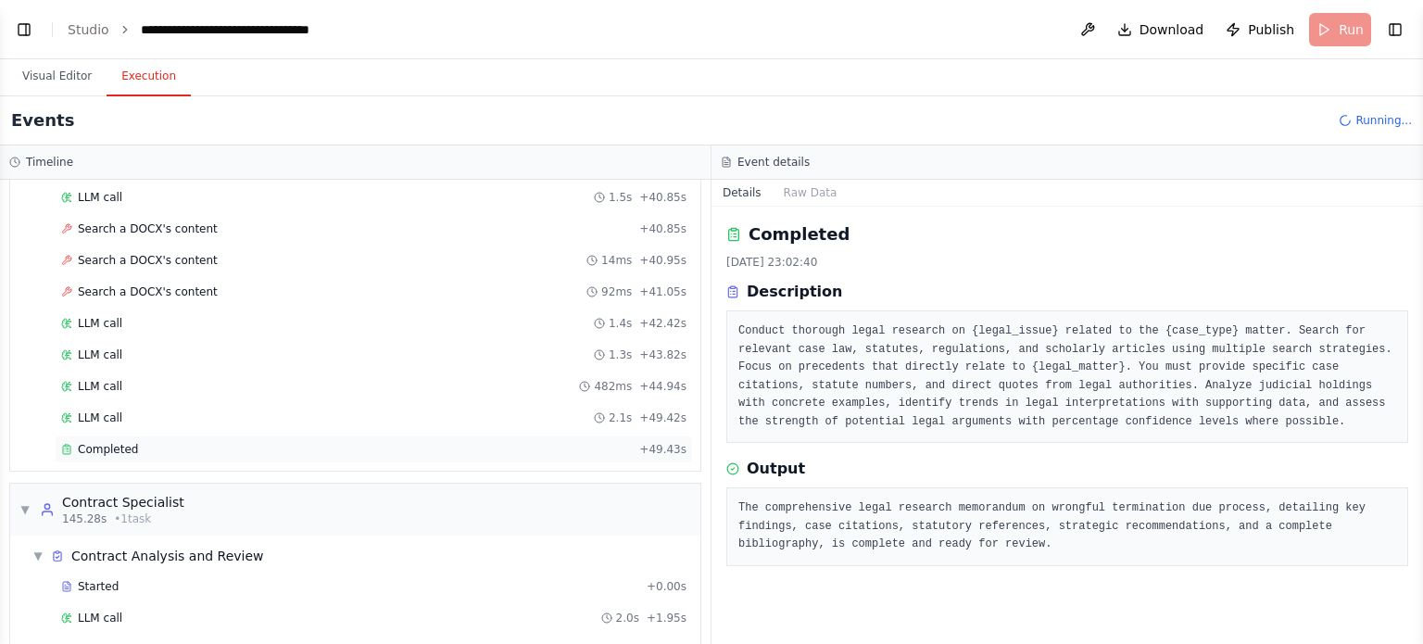
click at [284, 442] on div "Completed" at bounding box center [346, 449] width 571 height 15
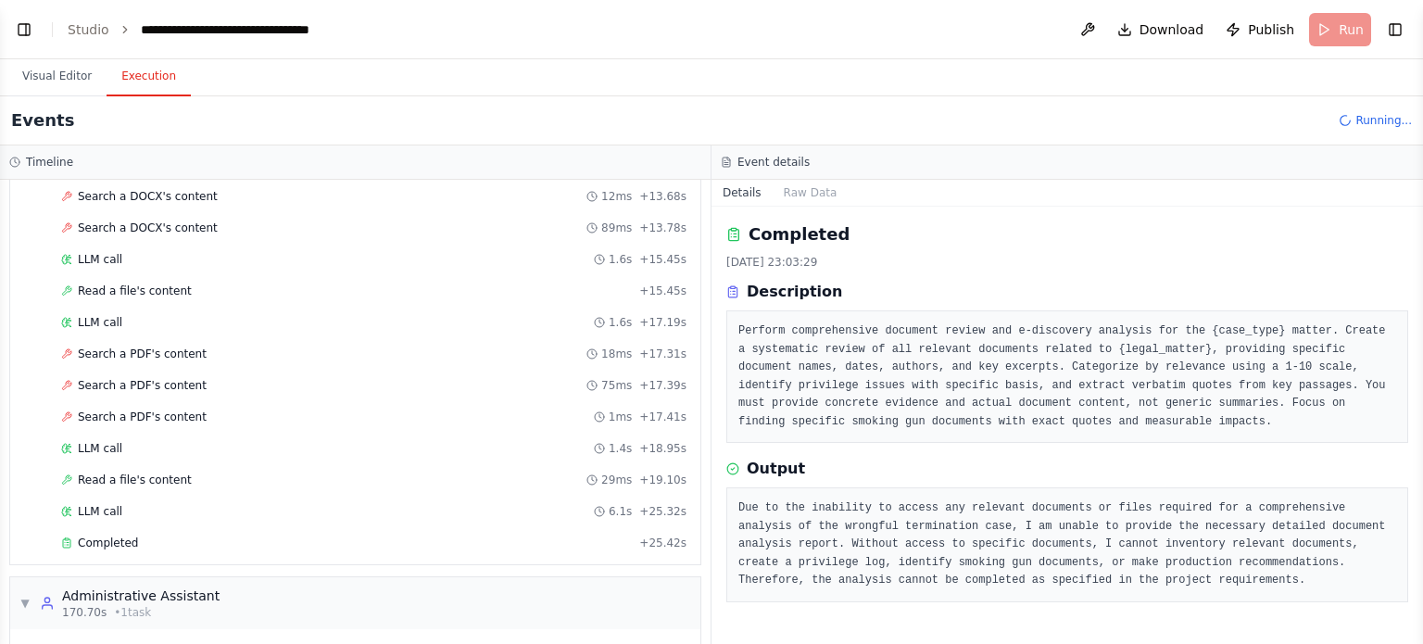
scroll to position [3844, 0]
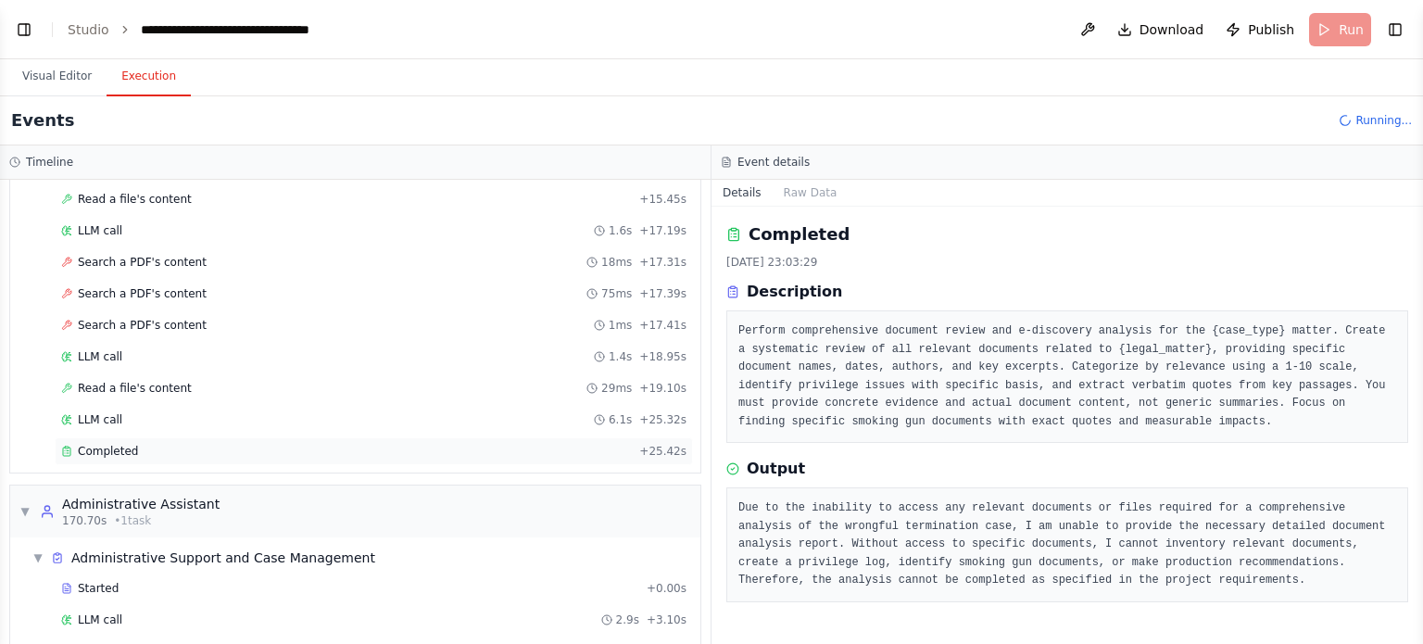
click at [516, 444] on div "Completed" at bounding box center [346, 451] width 571 height 15
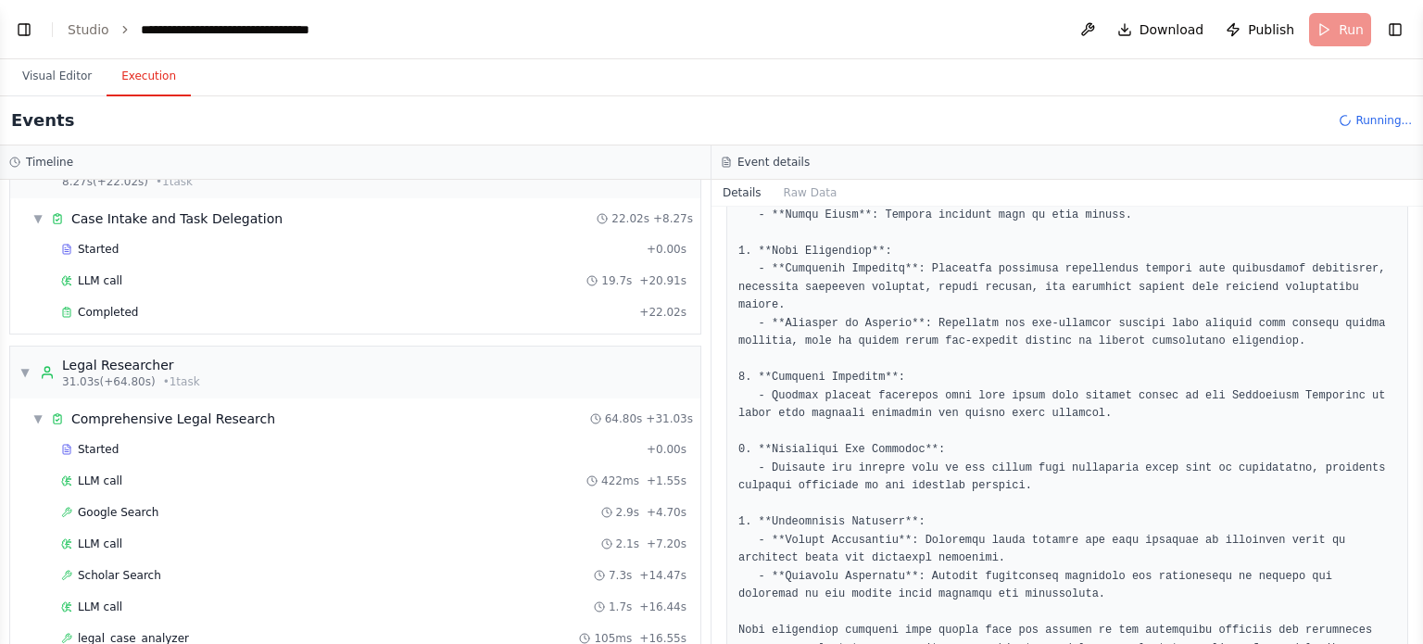
scroll to position [0, 0]
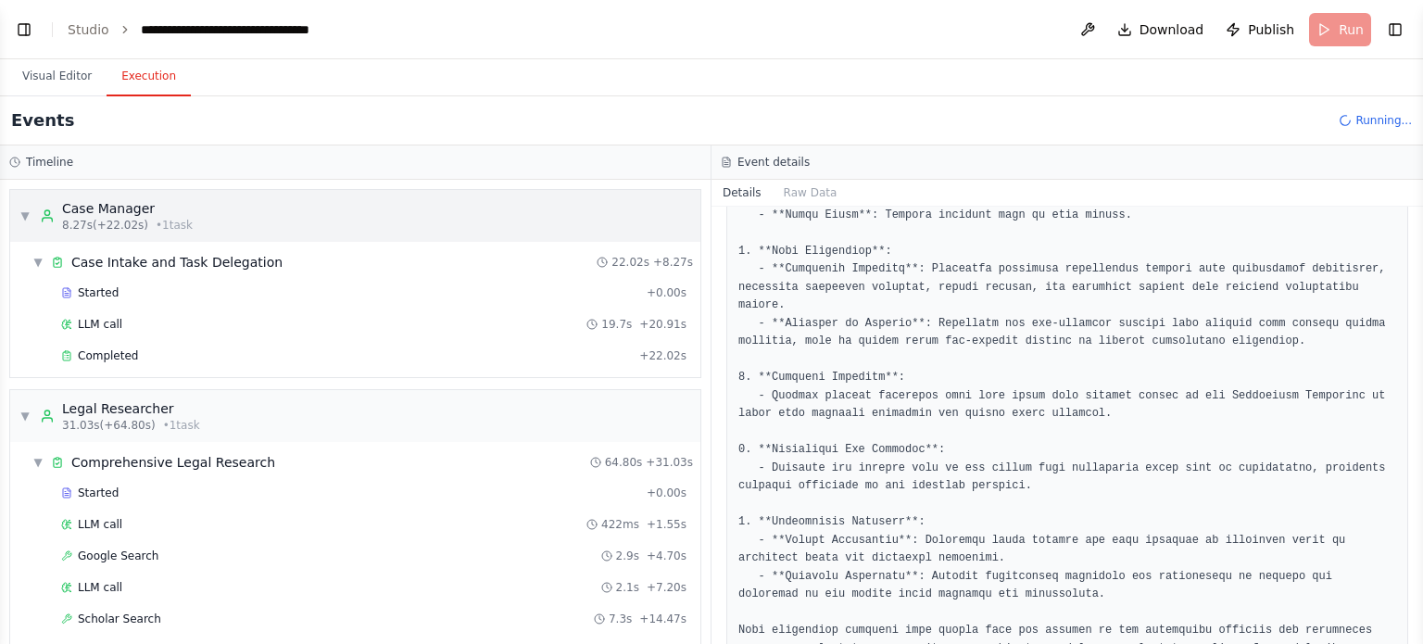
click at [27, 221] on span "▼" at bounding box center [24, 215] width 11 height 15
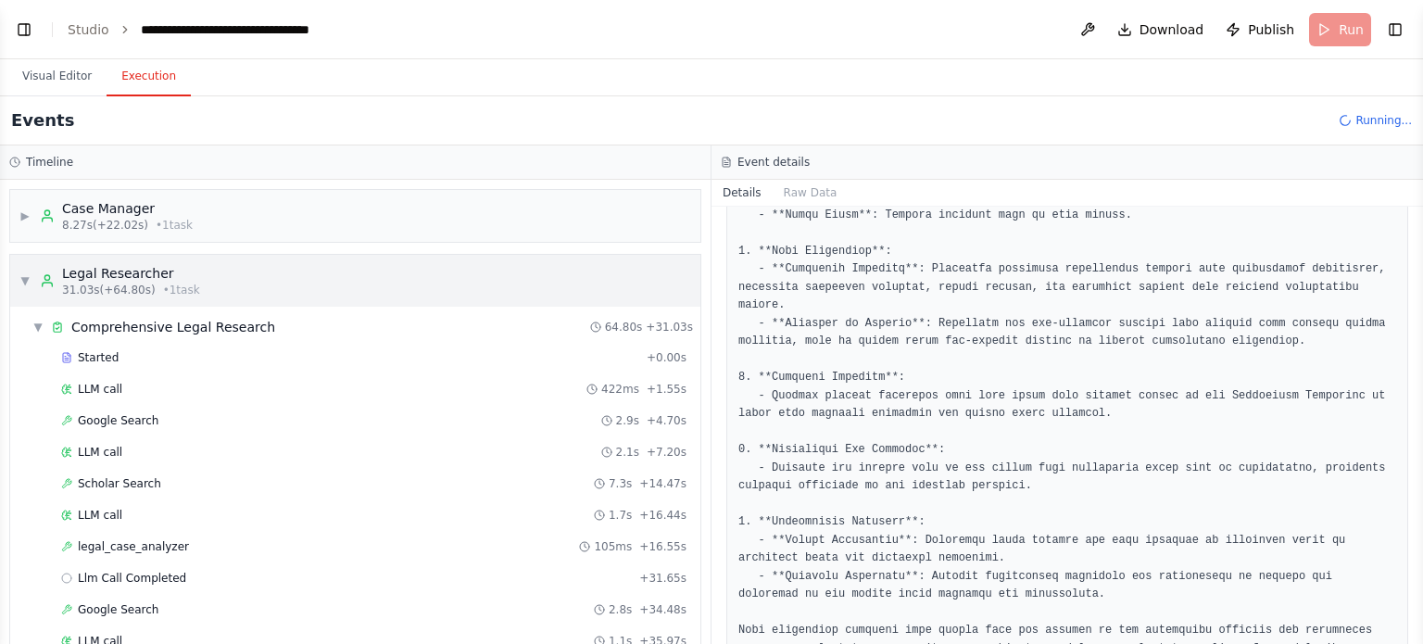
click at [27, 282] on span "▼" at bounding box center [24, 280] width 11 height 15
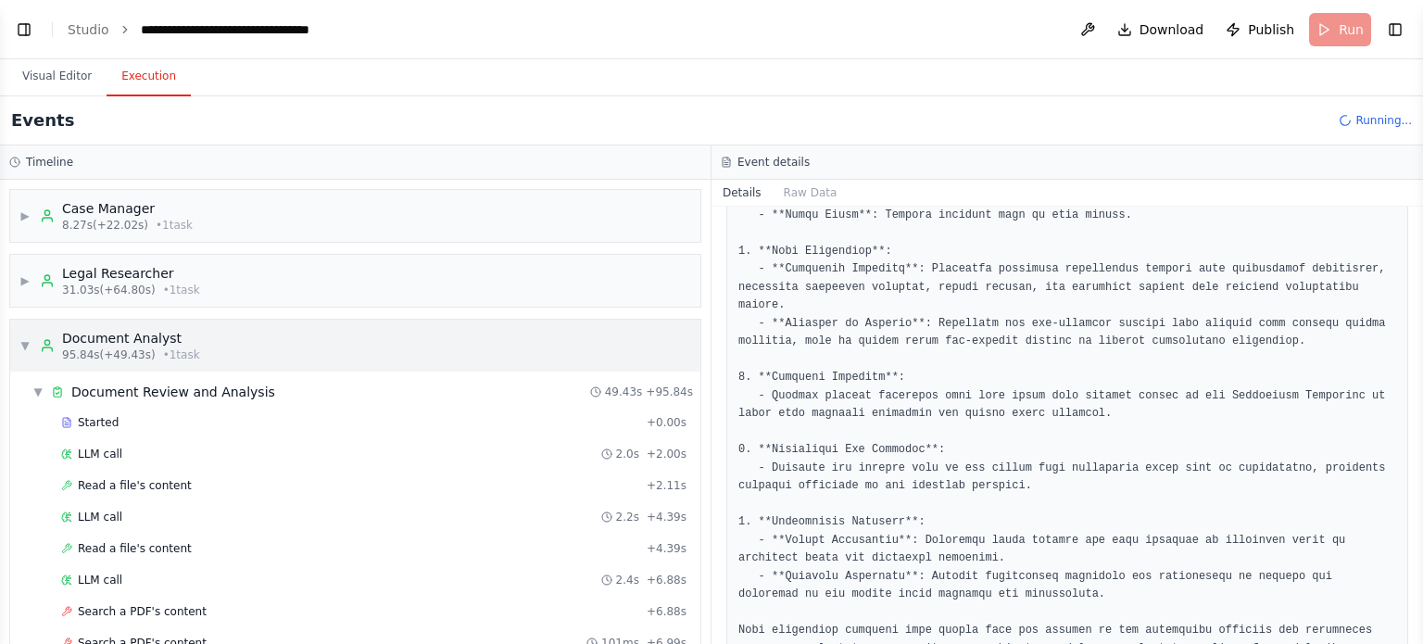
click at [24, 344] on span "▼" at bounding box center [24, 345] width 11 height 15
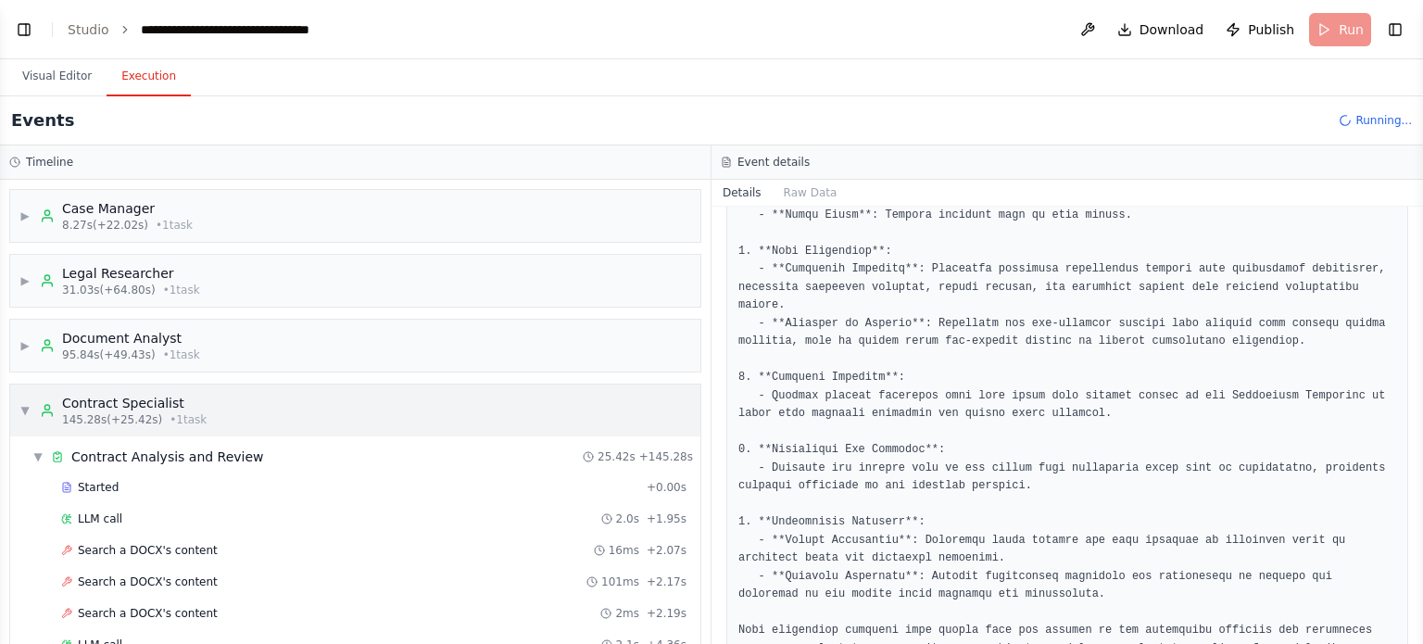
click at [26, 410] on div "▶ Case Manager 8.27s (+22.02s) • 1 task ▶ Legal Researcher 31.03s (+64.80s) • 1…" at bounding box center [355, 412] width 711 height 464
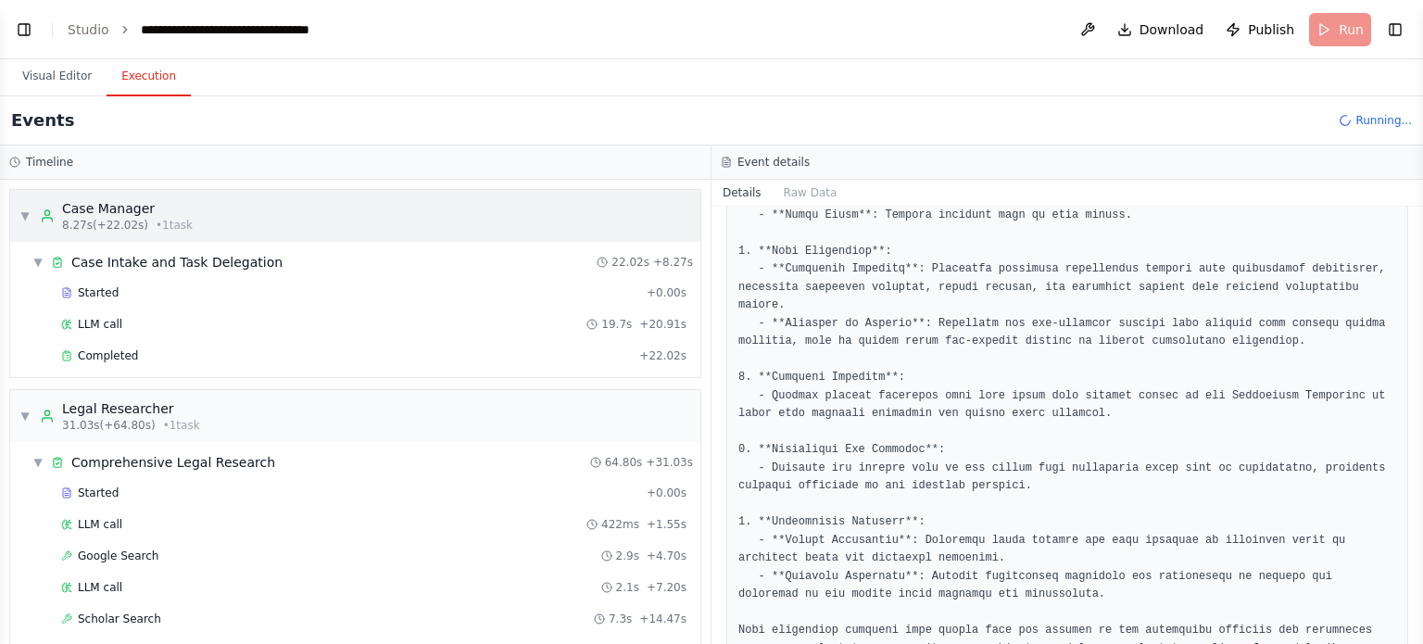
click at [30, 218] on div "▼ Case Manager 8.27s (+22.02s) • 1 task" at bounding box center [105, 215] width 173 height 33
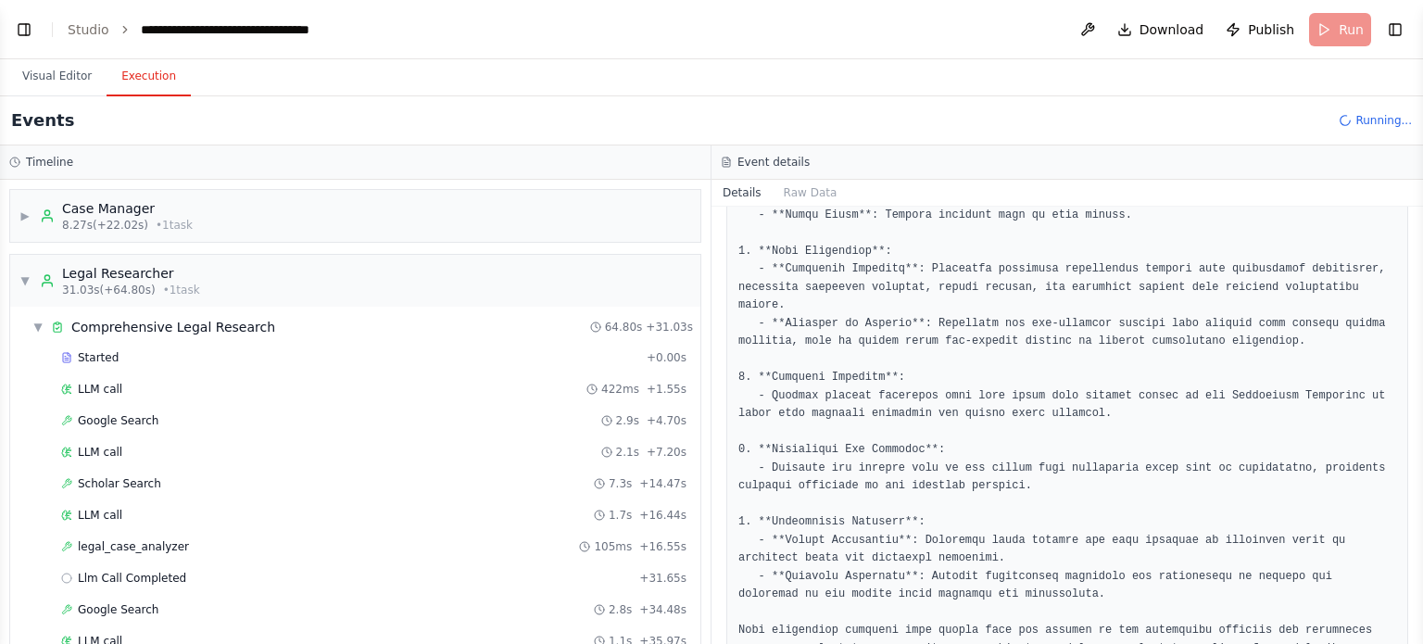
drag, startPoint x: 26, startPoint y: 272, endPoint x: 19, endPoint y: 333, distance: 60.7
click at [26, 273] on span "▼" at bounding box center [24, 280] width 11 height 15
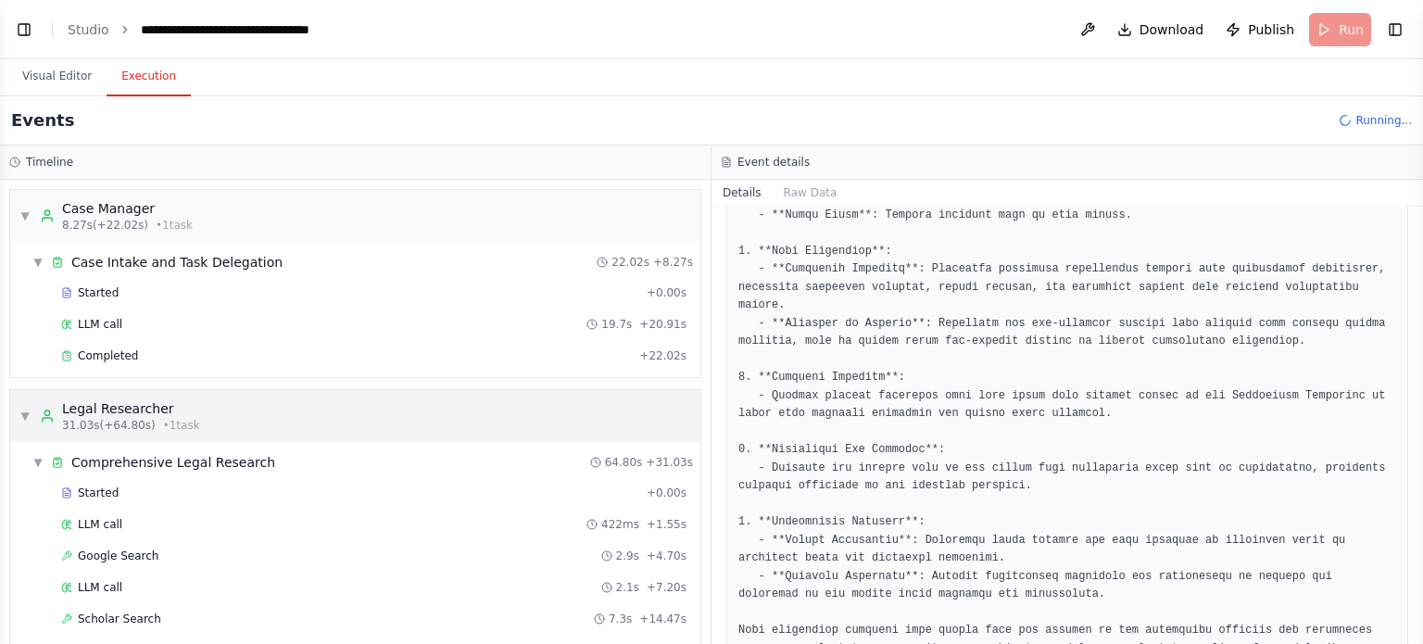
click at [21, 415] on span "▼" at bounding box center [24, 416] width 11 height 15
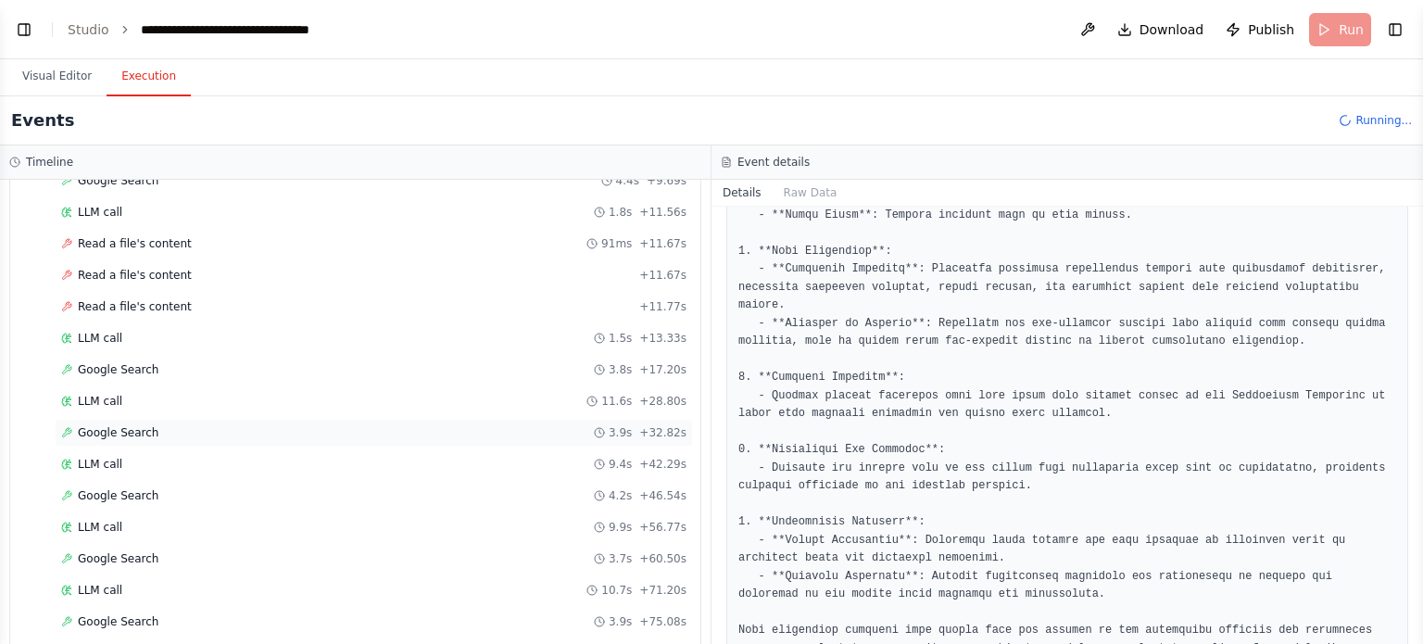
scroll to position [3993, 0]
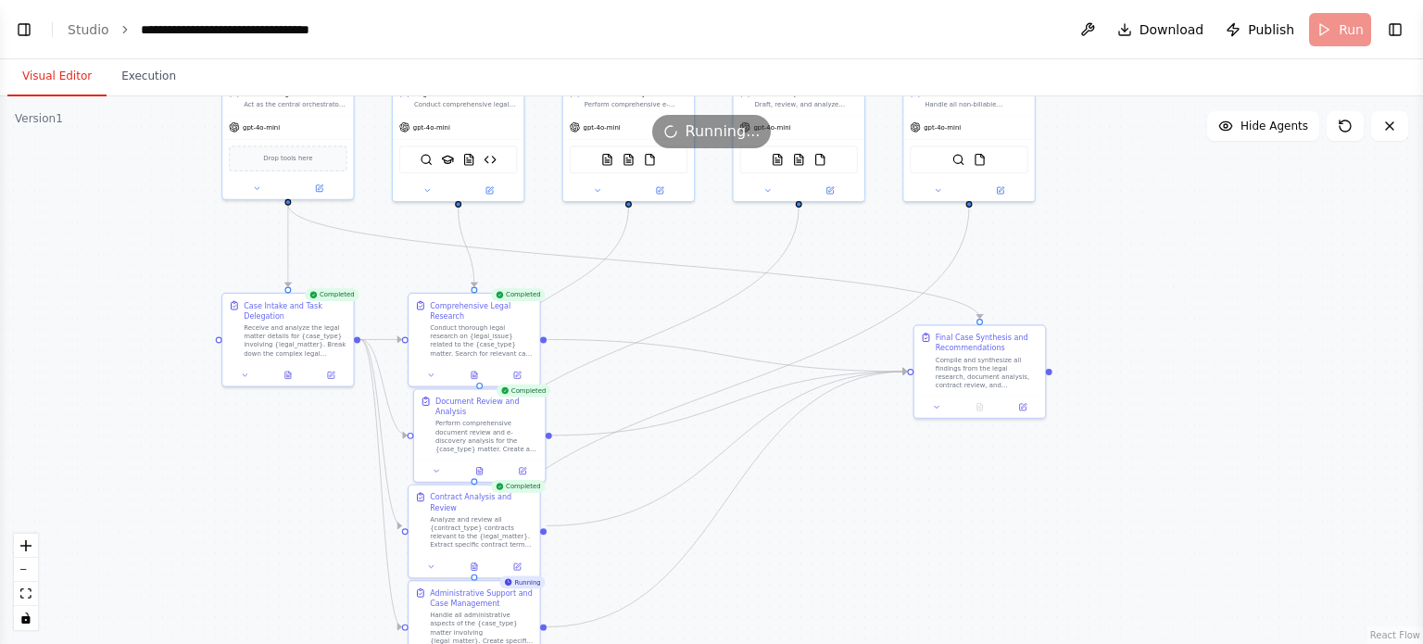
click at [61, 86] on button "Visual Editor" at bounding box center [56, 76] width 99 height 39
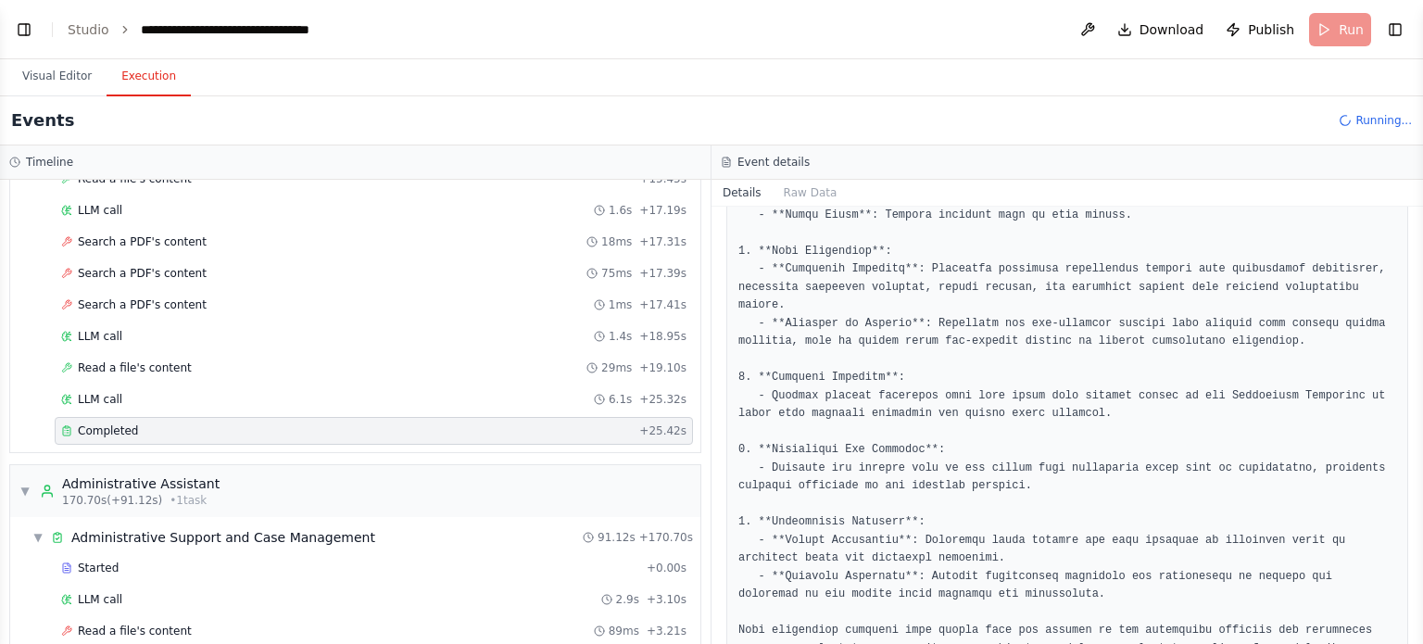
click at [159, 79] on button "Execution" at bounding box center [149, 76] width 84 height 39
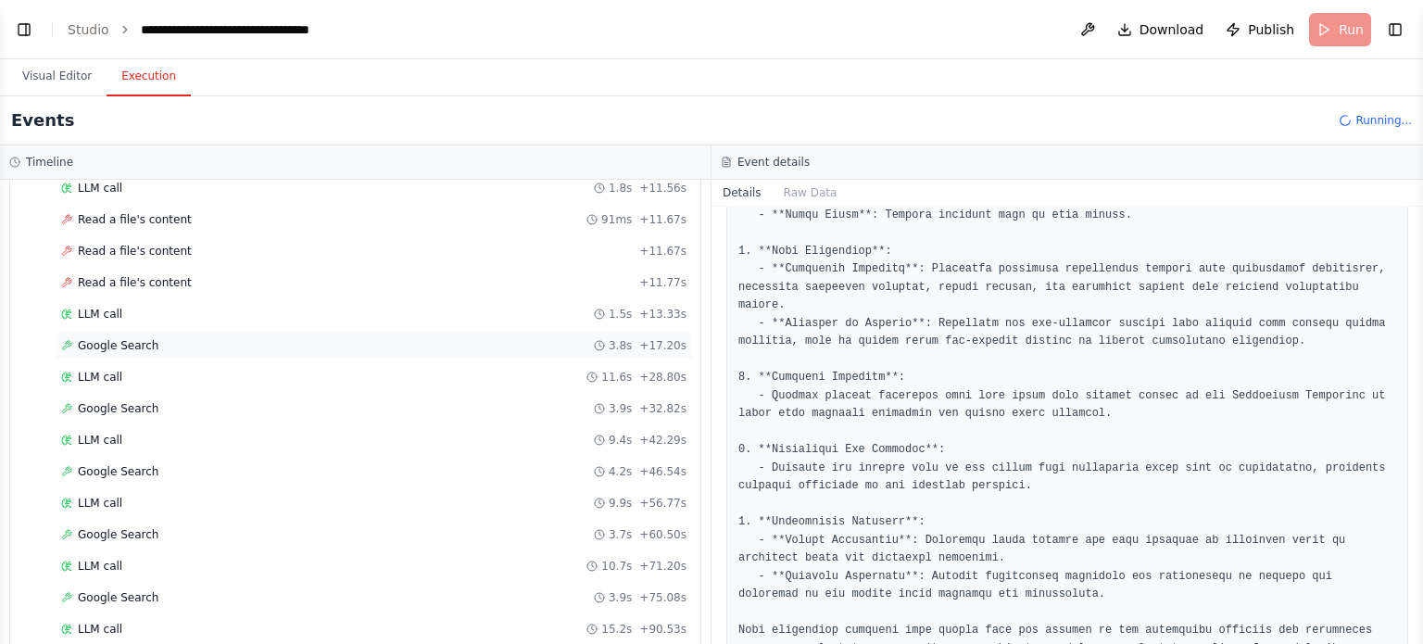
scroll to position [4596, 0]
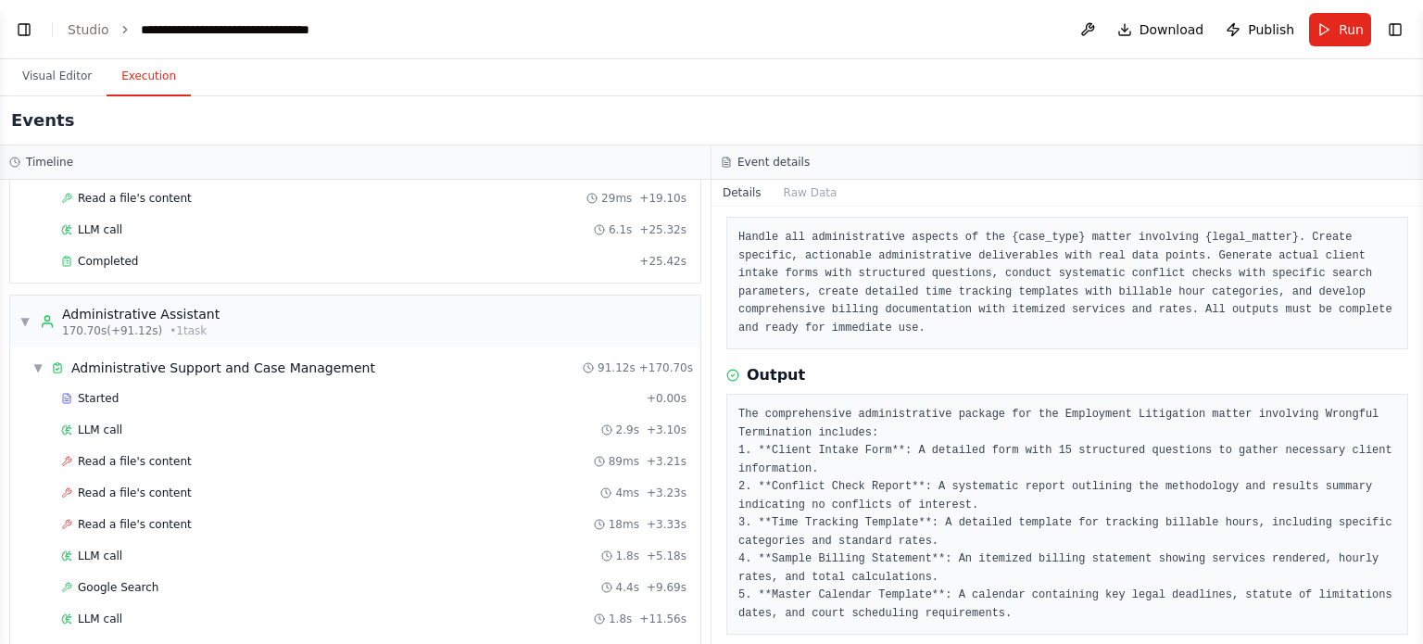
scroll to position [4040, 0]
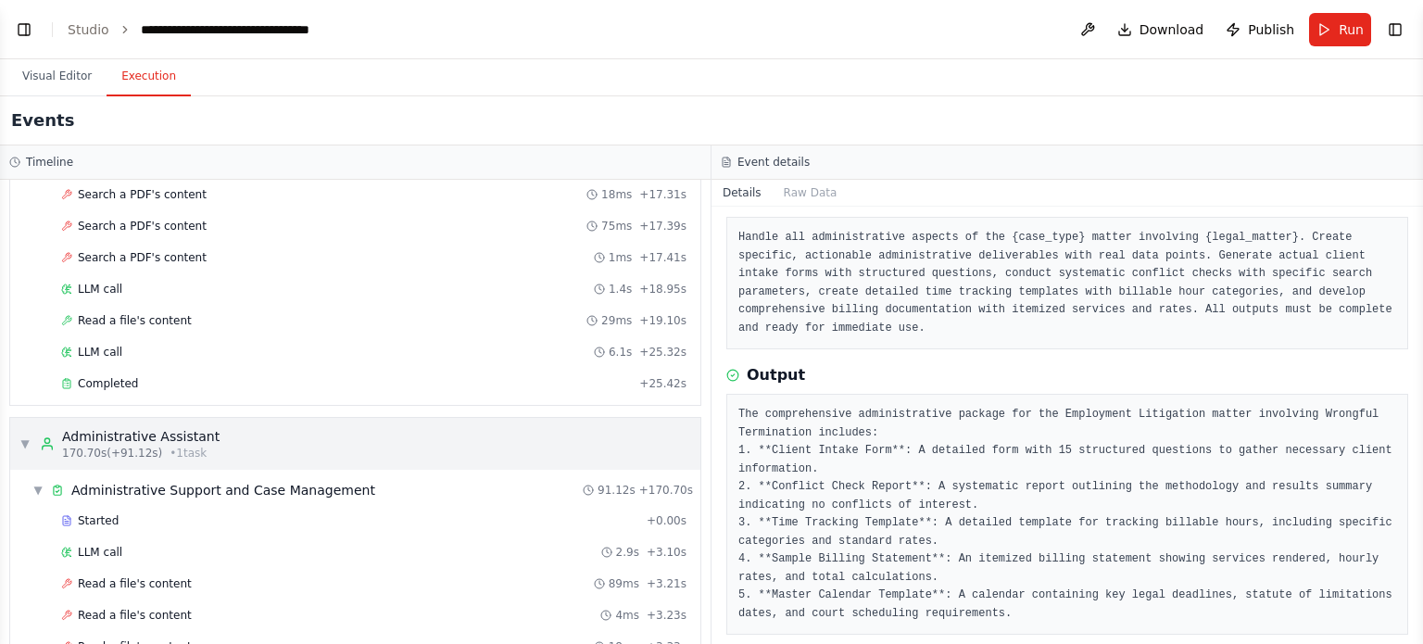
click at [25, 427] on div "▼ Administrative Assistant 170.70s (+91.12s) • 1 task" at bounding box center [119, 443] width 200 height 33
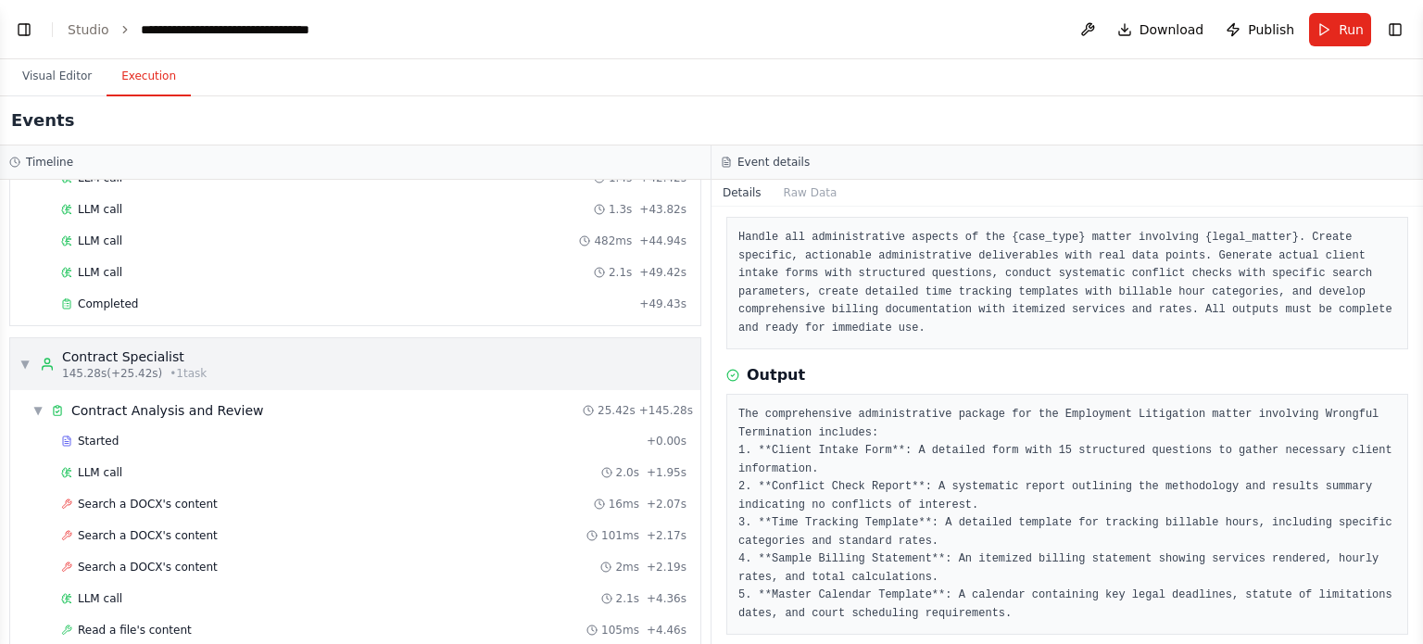
click at [32, 347] on div "▼ Contract Specialist 145.28s (+25.42s) • 1 task" at bounding box center [112, 363] width 187 height 33
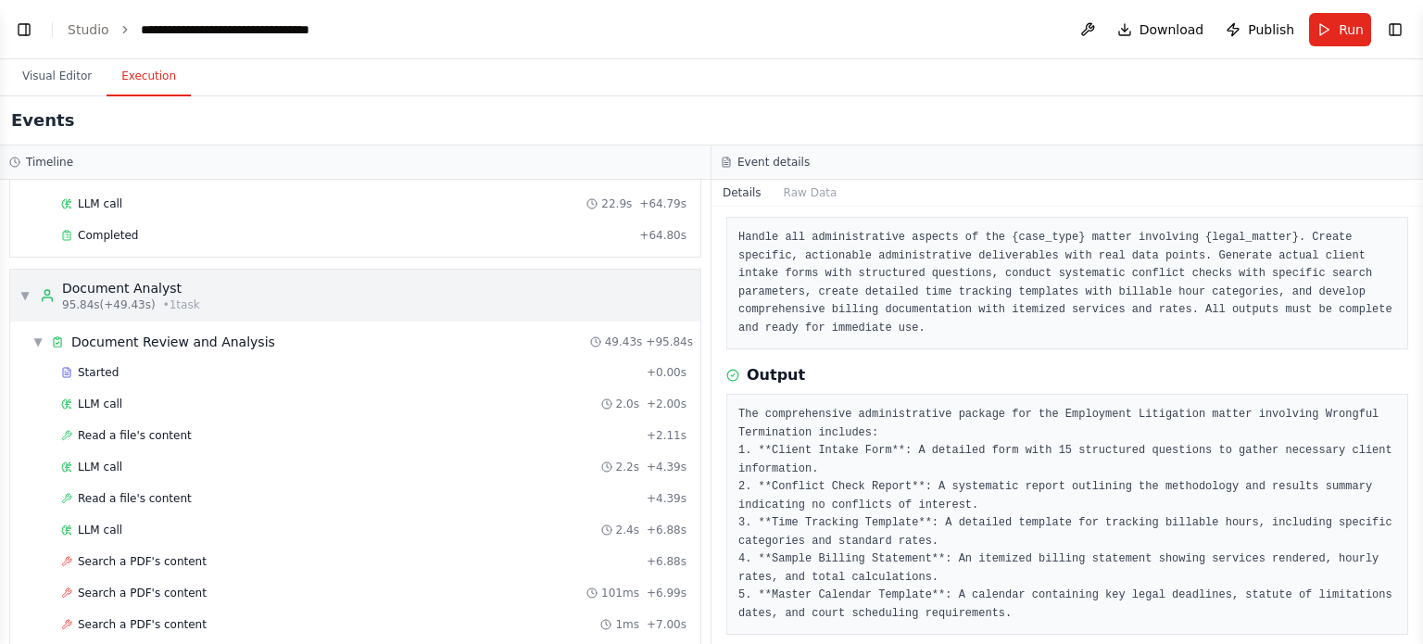
click at [32, 294] on div "▼ Document Analyst 95.84s (+49.43s) • 1 task" at bounding box center [109, 295] width 181 height 33
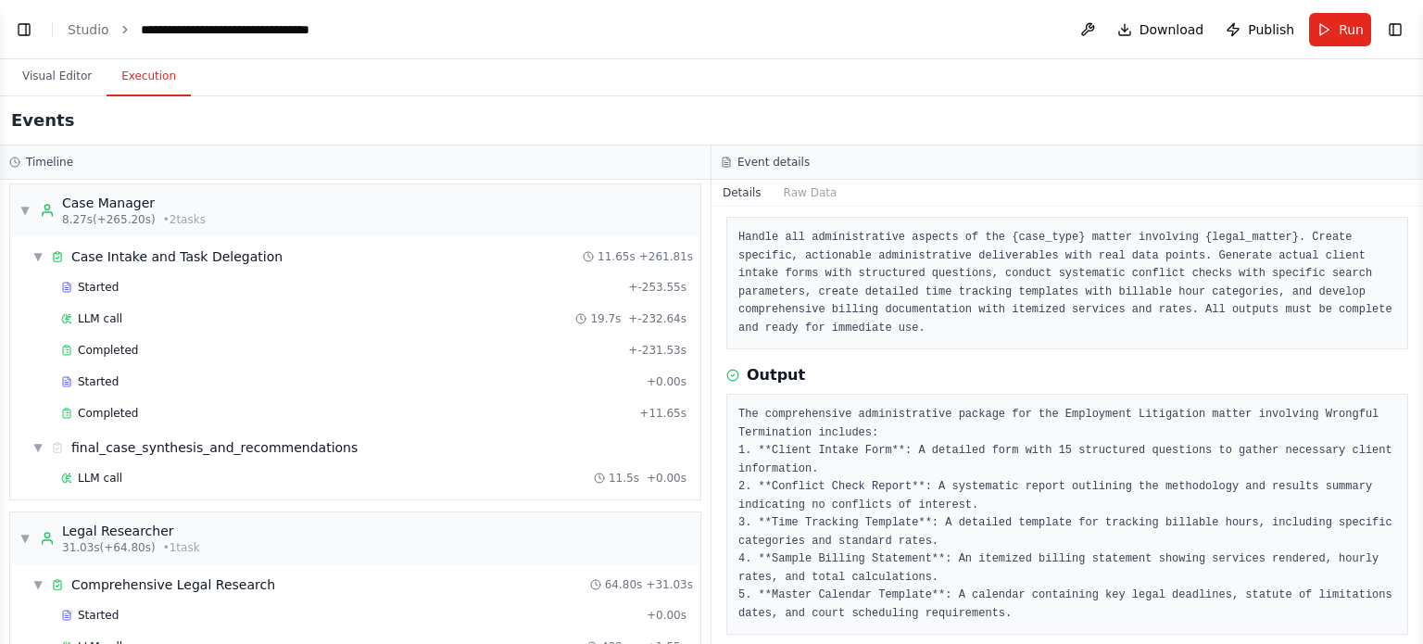
scroll to position [0, 0]
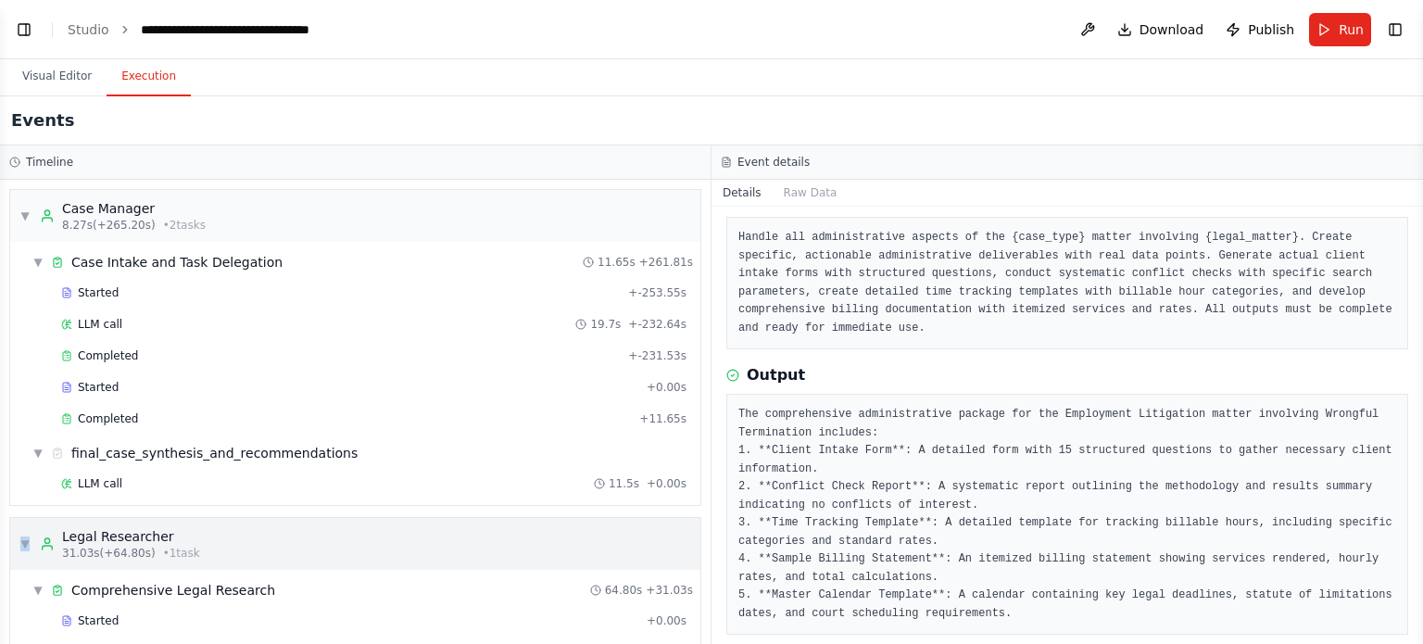
click at [25, 536] on span "▼" at bounding box center [24, 543] width 11 height 15
click at [22, 221] on span "▼" at bounding box center [24, 215] width 11 height 15
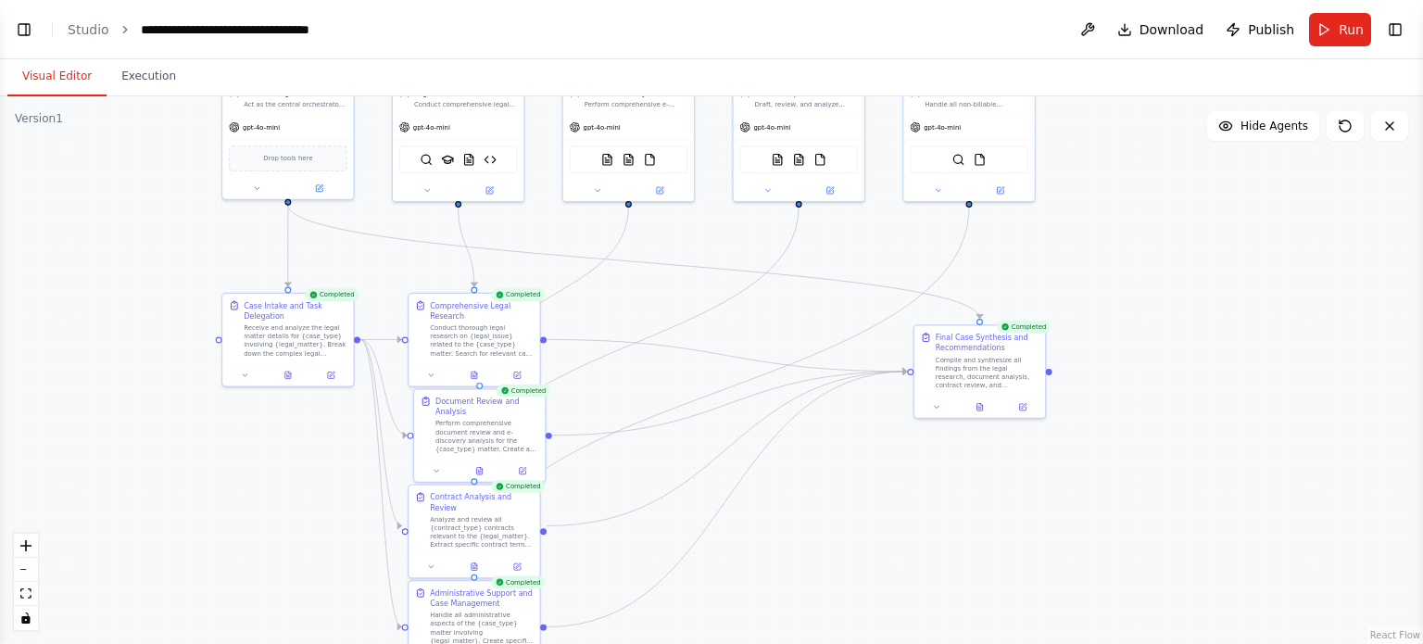
click at [57, 78] on button "Visual Editor" at bounding box center [56, 76] width 99 height 39
click at [981, 358] on div "Compile and synthesize all findings from the legal research, document analysis,…" at bounding box center [987, 370] width 103 height 34
click at [1008, 340] on div "Final Case Synthesis and Recommendations" at bounding box center [987, 340] width 103 height 21
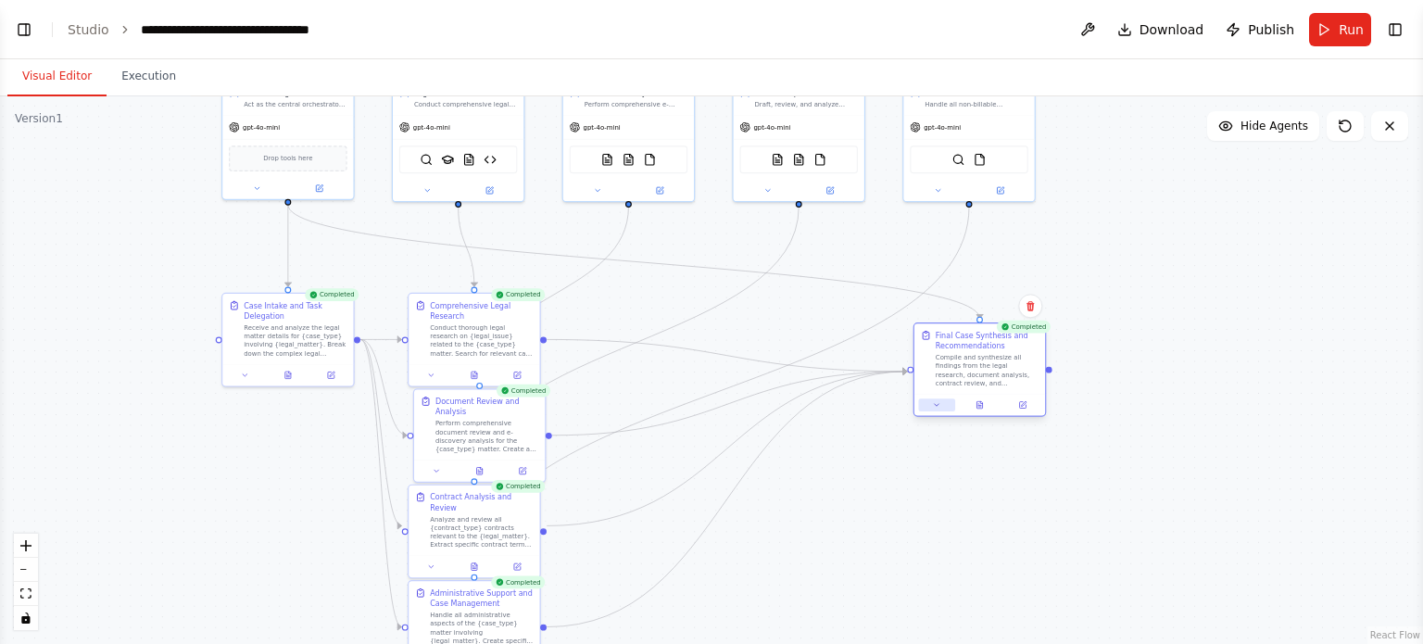
click at [944, 403] on button at bounding box center [936, 404] width 36 height 13
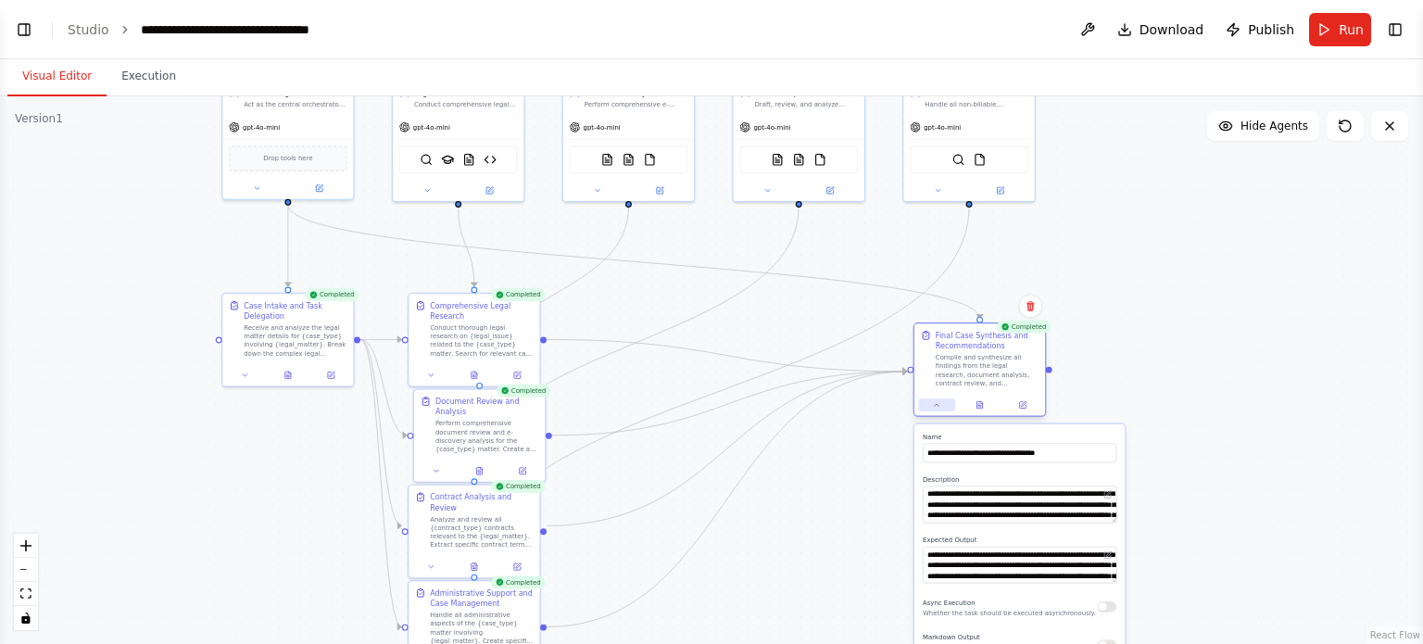
click at [944, 405] on button at bounding box center [936, 404] width 36 height 13
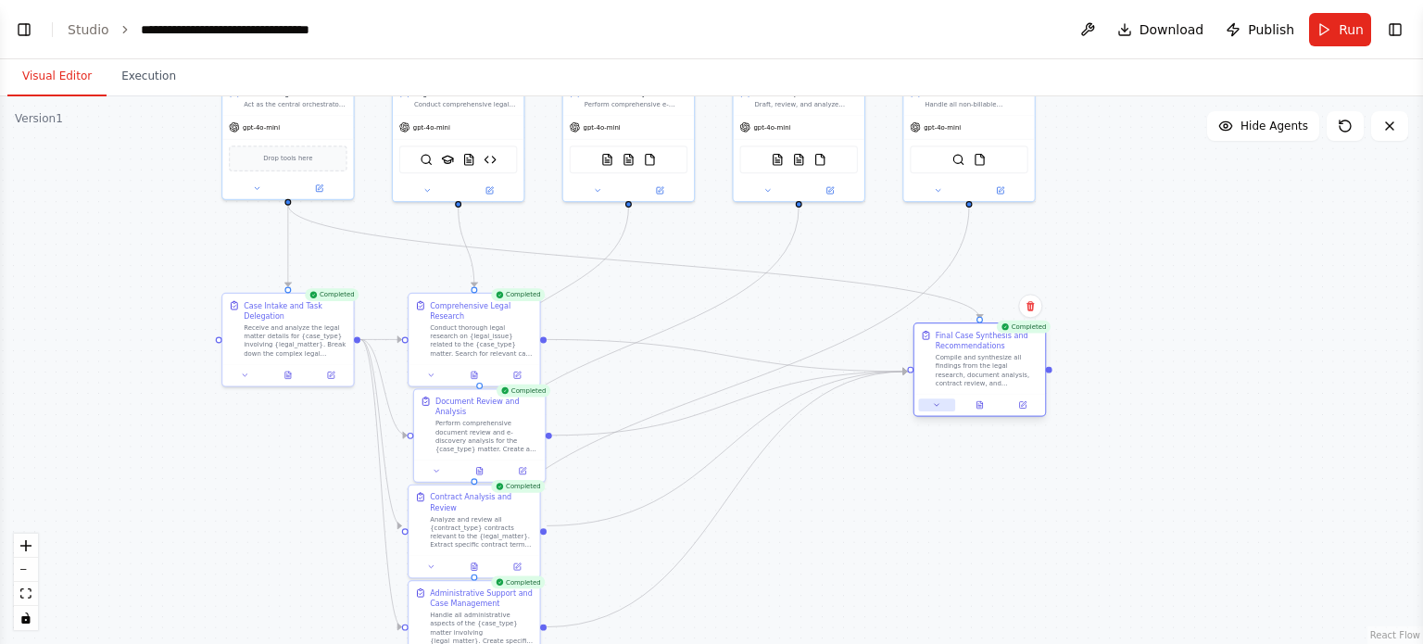
click at [945, 406] on button at bounding box center [936, 404] width 36 height 13
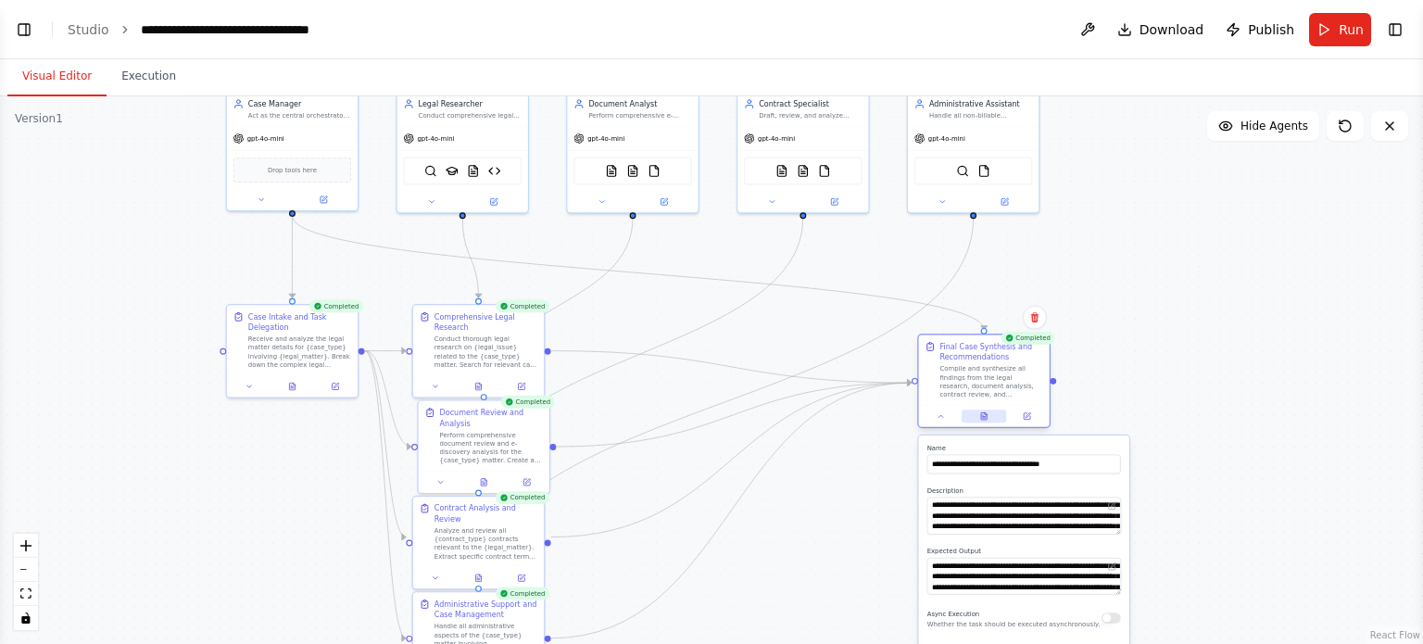
click at [981, 417] on icon at bounding box center [984, 415] width 6 height 7
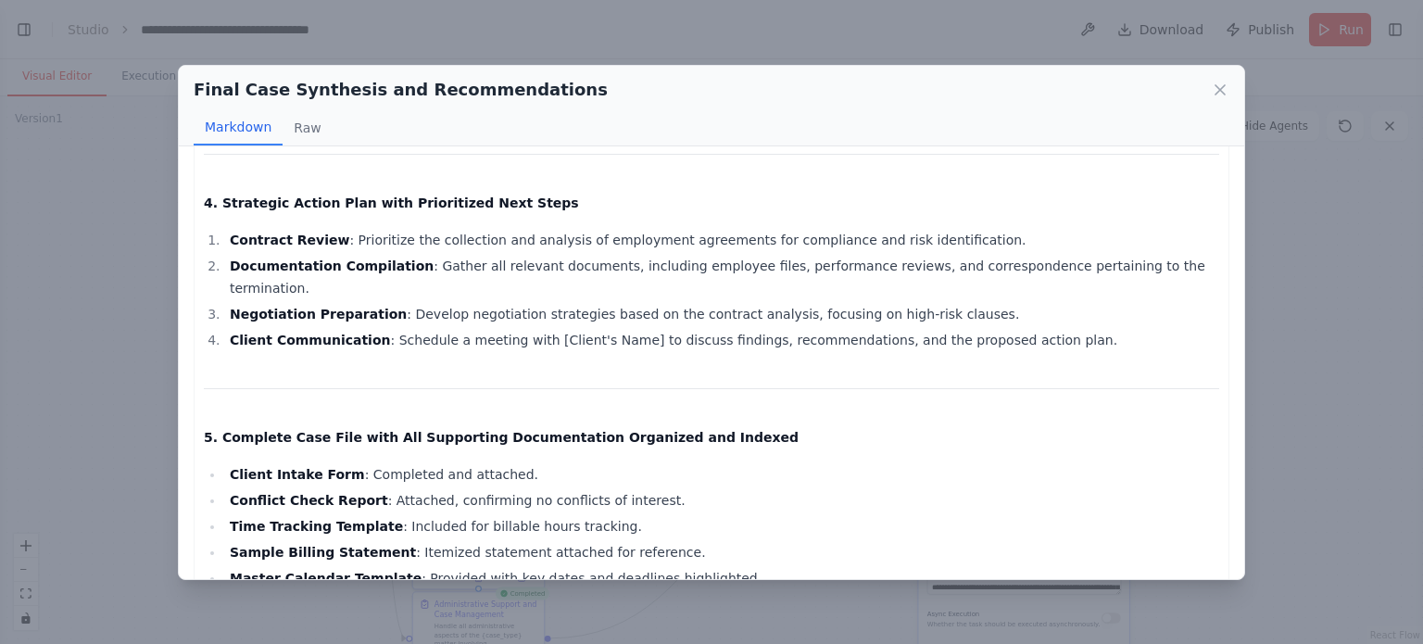
scroll to position [997, 0]
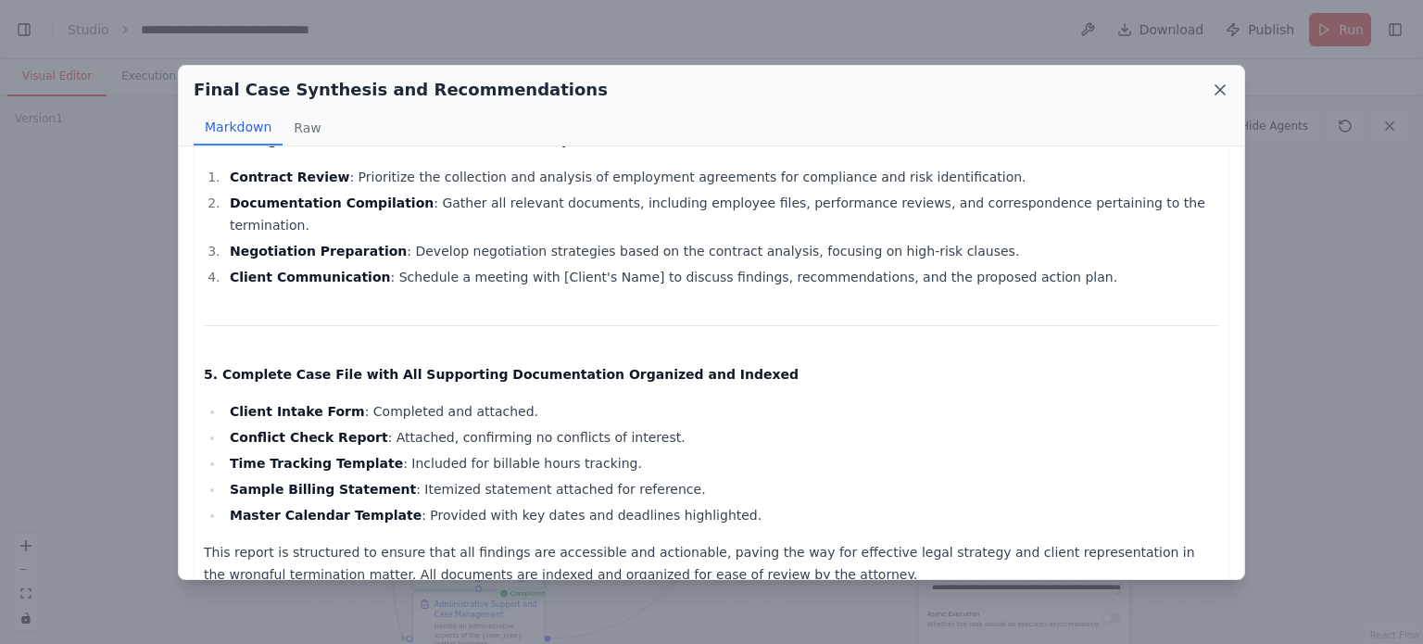
click at [1222, 91] on icon at bounding box center [1220, 89] width 9 height 9
